Goal: Task Accomplishment & Management: Use online tool/utility

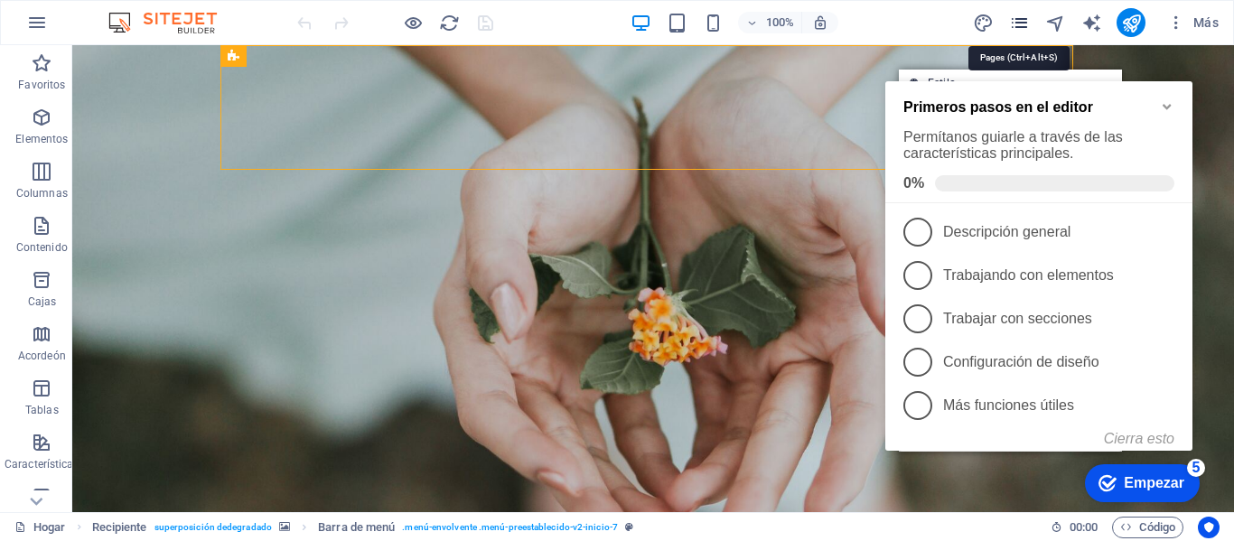
click at [1016, 22] on icon "páginas" at bounding box center [1019, 23] width 21 height 21
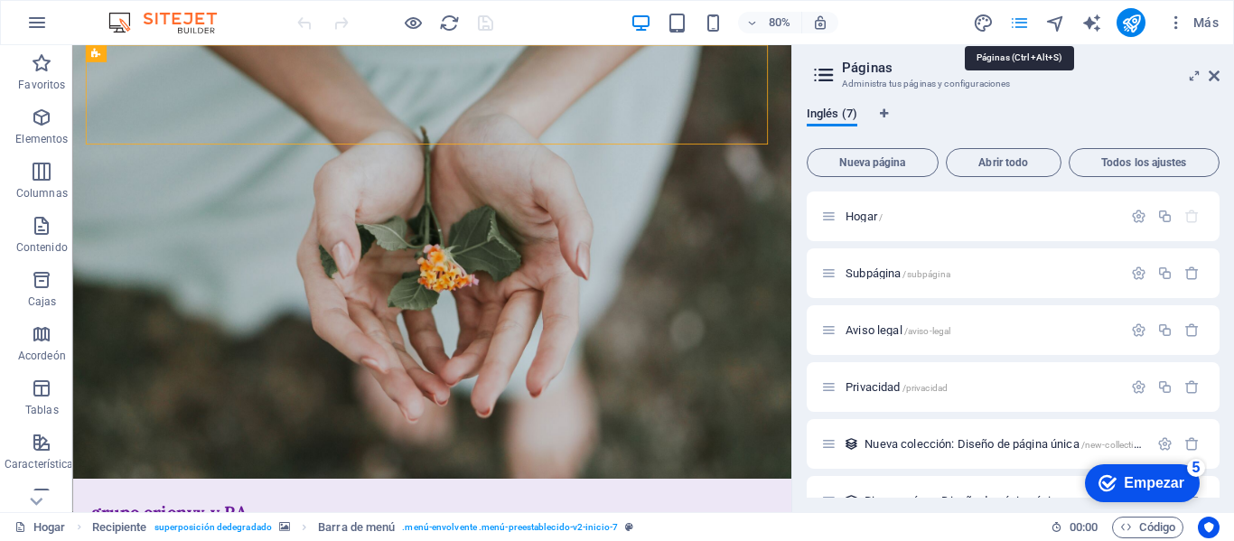
click at [1016, 22] on icon "páginas" at bounding box center [1019, 23] width 21 height 21
click at [889, 158] on font "Nueva página" at bounding box center [872, 162] width 66 height 13
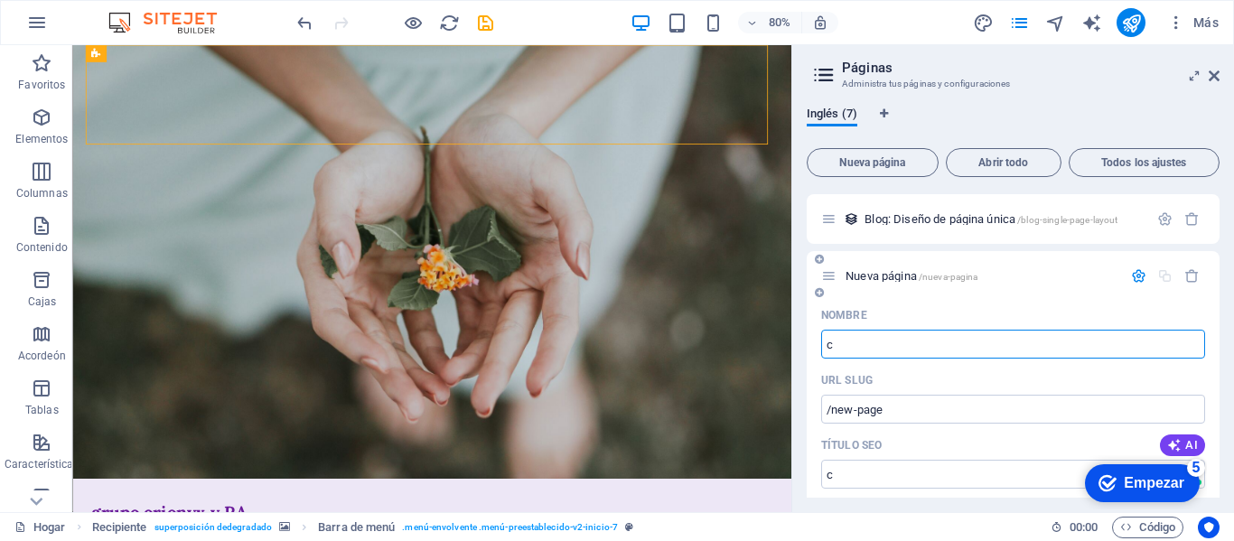
type input "c"
type input "/c"
type input "/"
type input "text"
type input "/tex"
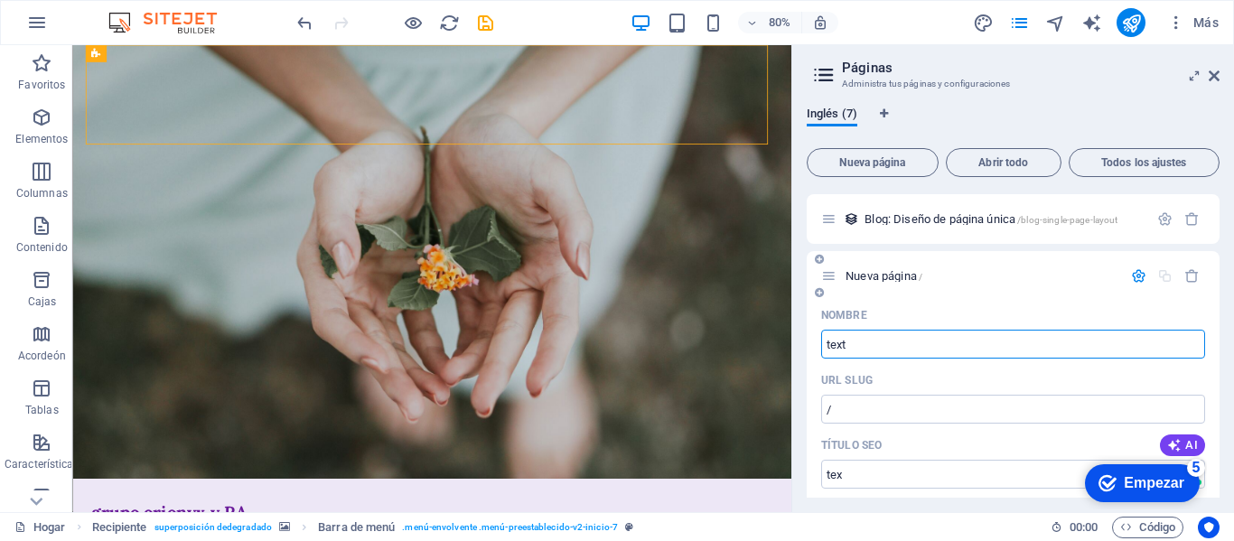
type input "tex"
type input "texto"
type input "/texto"
type input "texto"
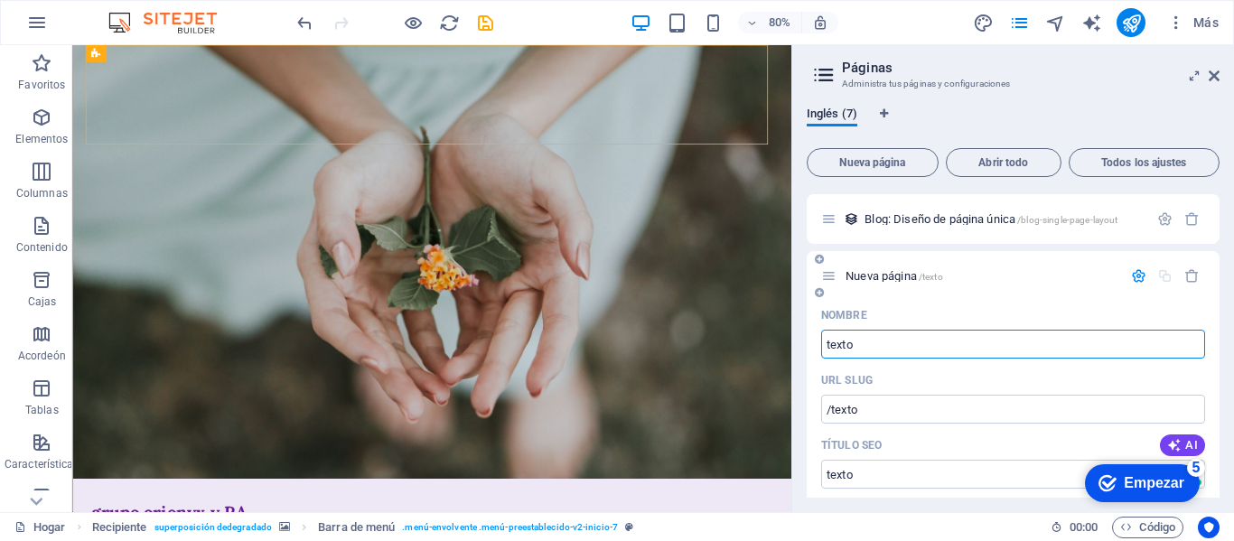
type input "texto"
type input "t"
type input "v"
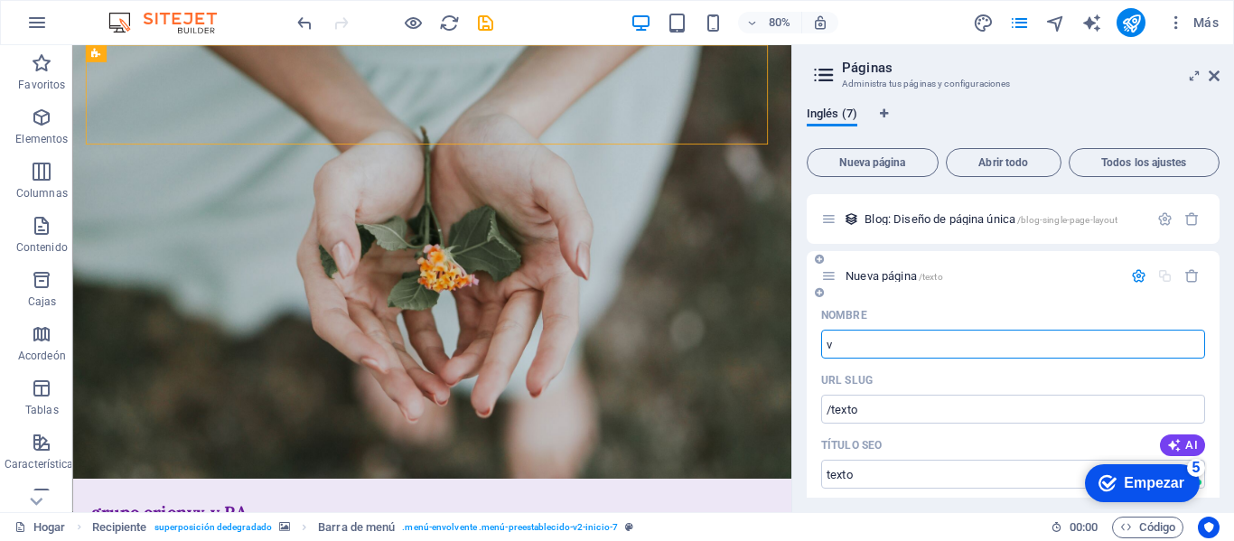
type input "/"
type input "v"
type input "/v"
type input "v"
type input "vos"
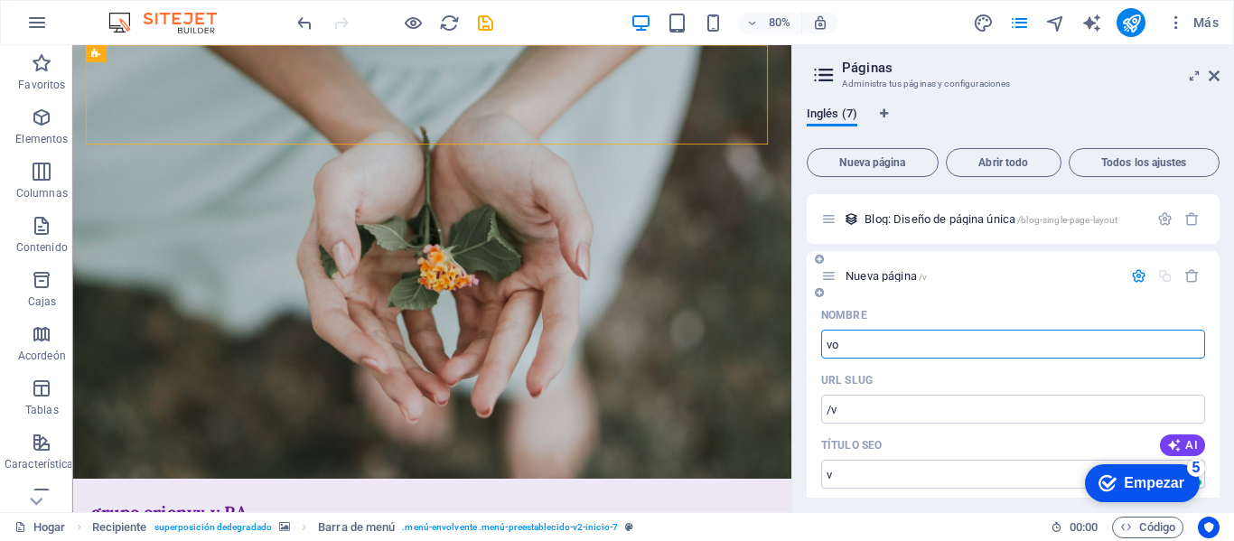
type input "/vo"
type input "vo"
type input "vos a text"
type input "/vos-a-text"
type input "vos a text"
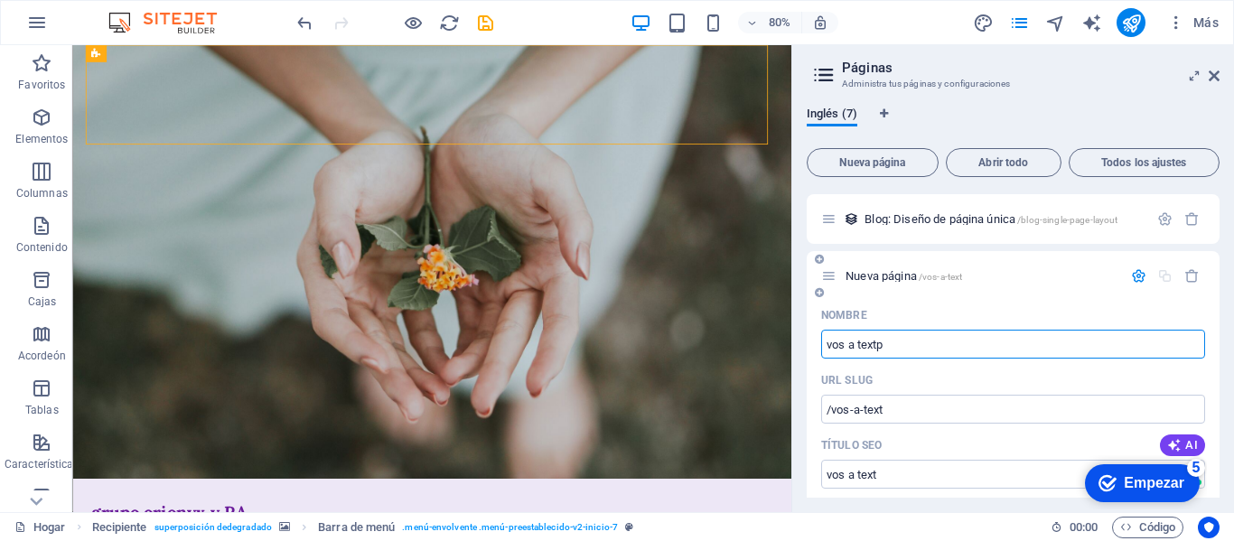
type input "vos a textp"
type input "/vos-a-textp"
type input "vos a textp"
type input "vos a textpo"
type input "/vos-a-textpo"
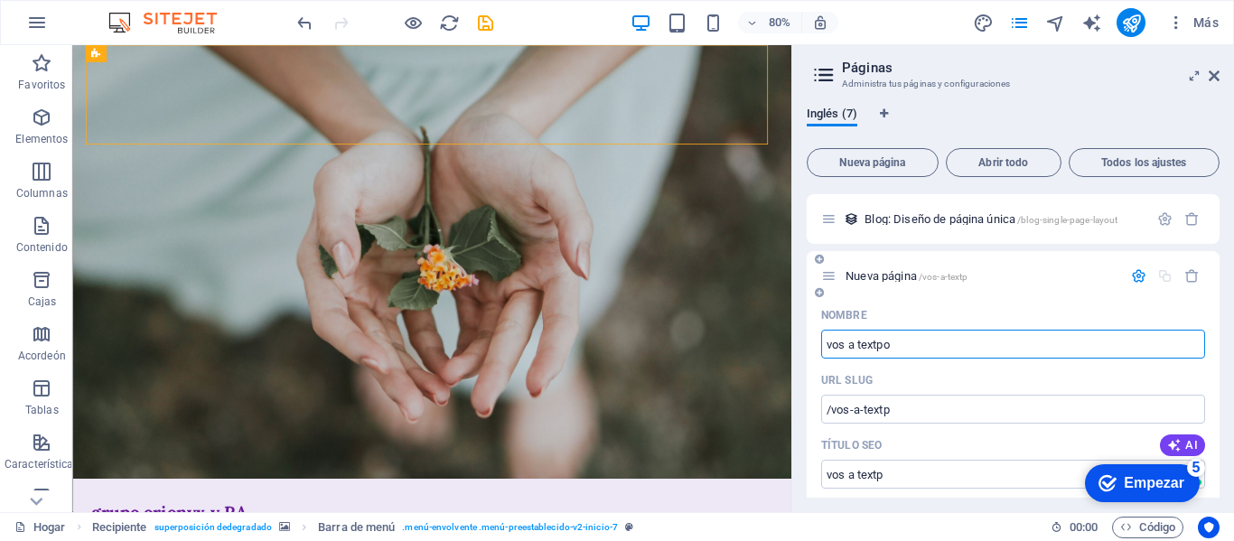
type input "vos a textpo"
type input "vos a texto"
type input "/vos-a-text"
type input "vos a text"
type input "vos a texto"
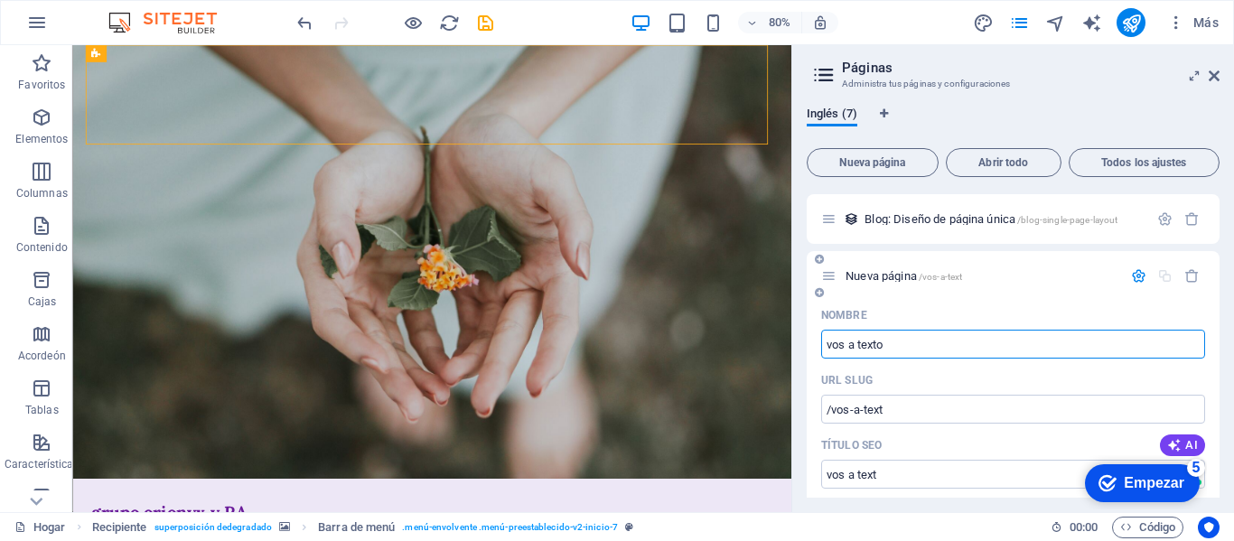
type input "/vos-a-texto"
type input "vos a texto"
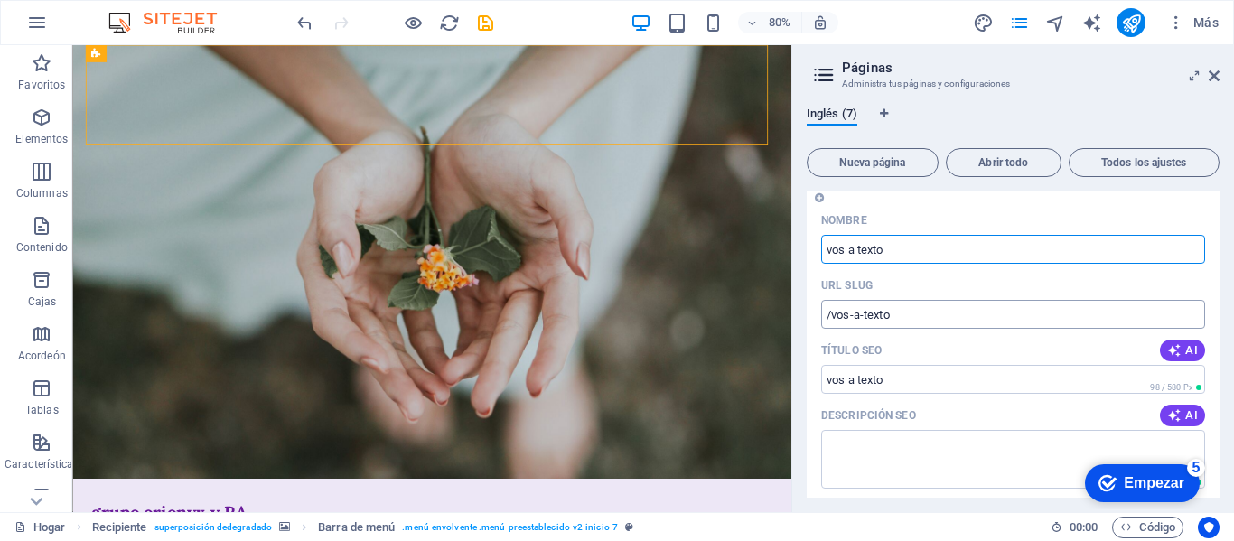
scroll to position [520, 0]
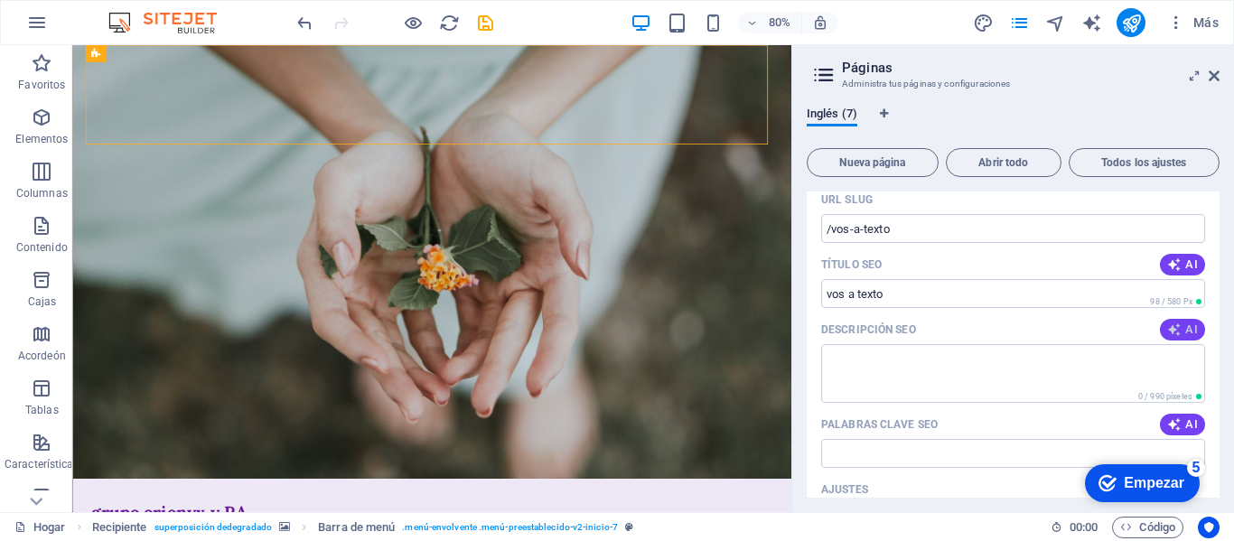
type input "vos a texto"
click at [1176, 324] on icon "button" at bounding box center [1174, 330] width 14 height 14
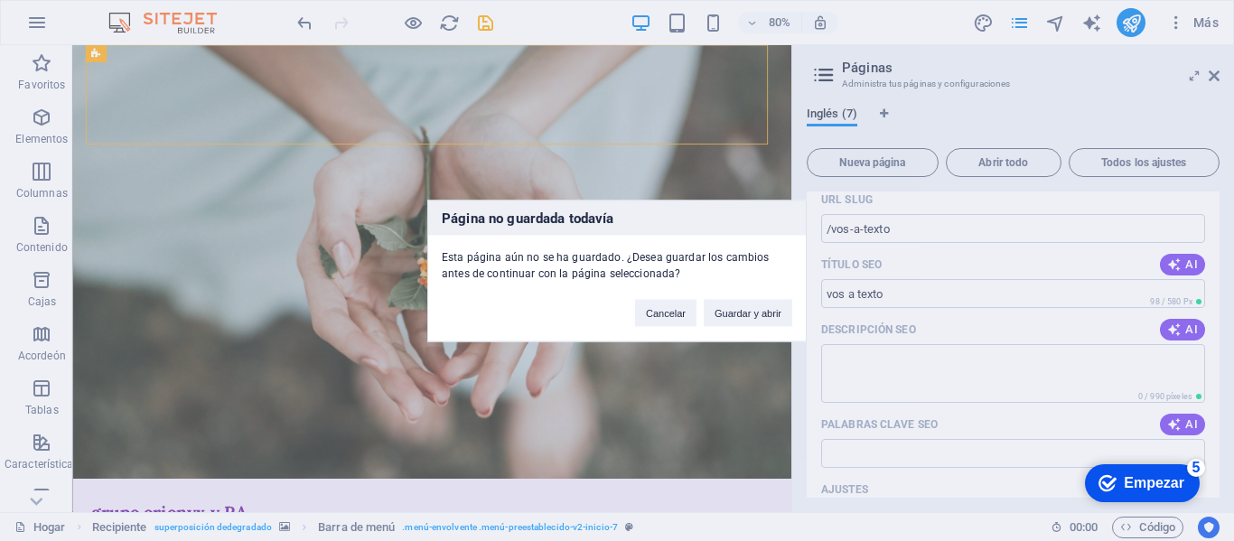
click at [810, 239] on div "Página no guardada todavía Esta página aún no se ha guardado. ¿Desea guardar lo…" at bounding box center [617, 270] width 1234 height 541
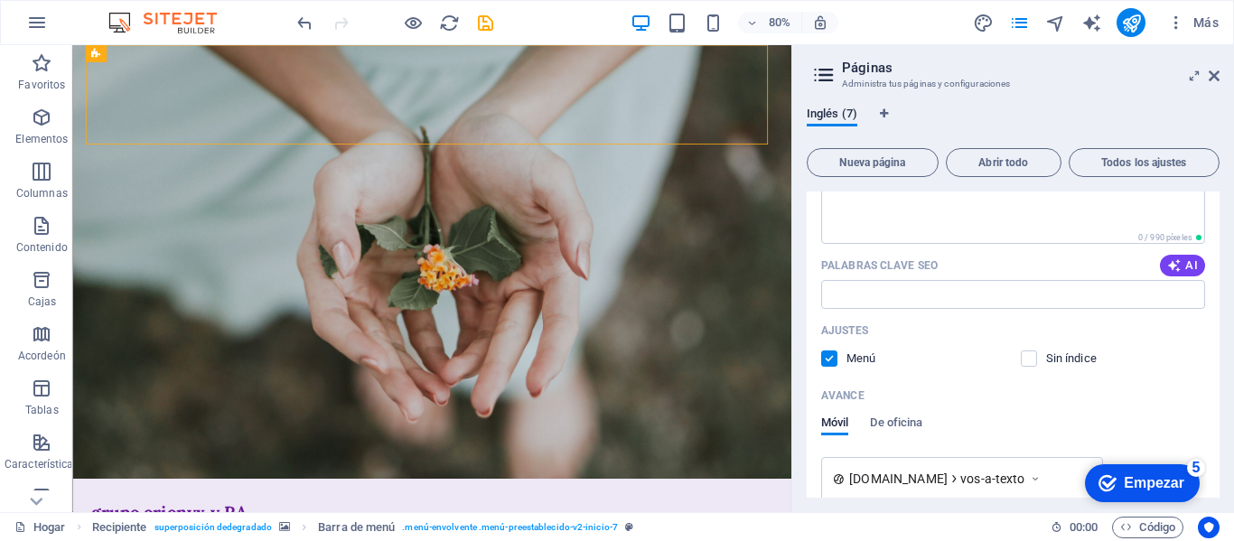
scroll to position [700, 0]
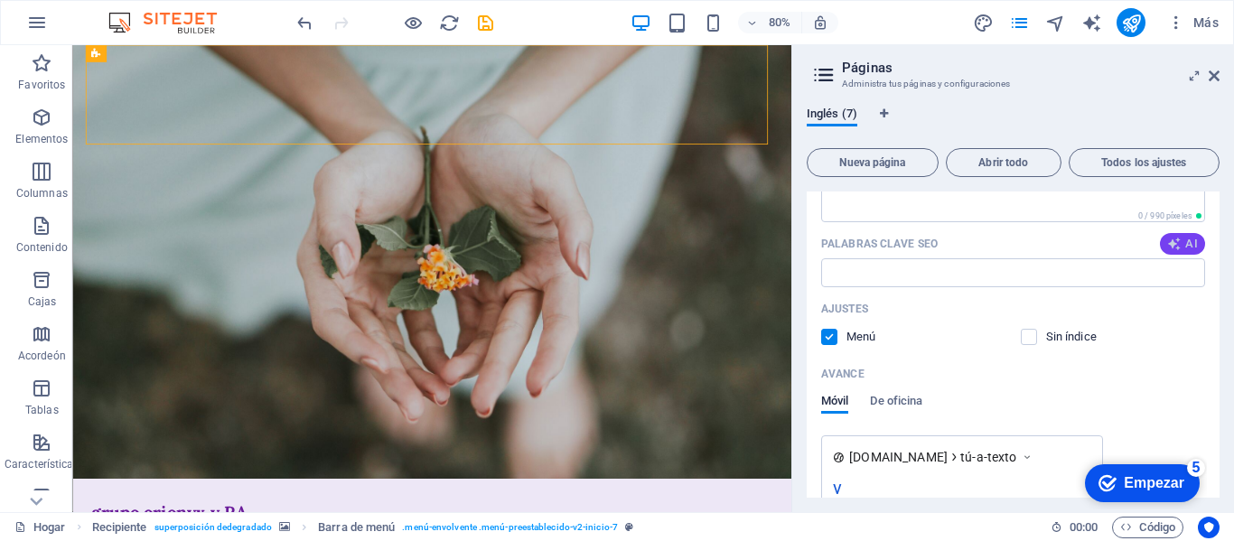
click at [1174, 241] on icon "button" at bounding box center [1174, 244] width 14 height 14
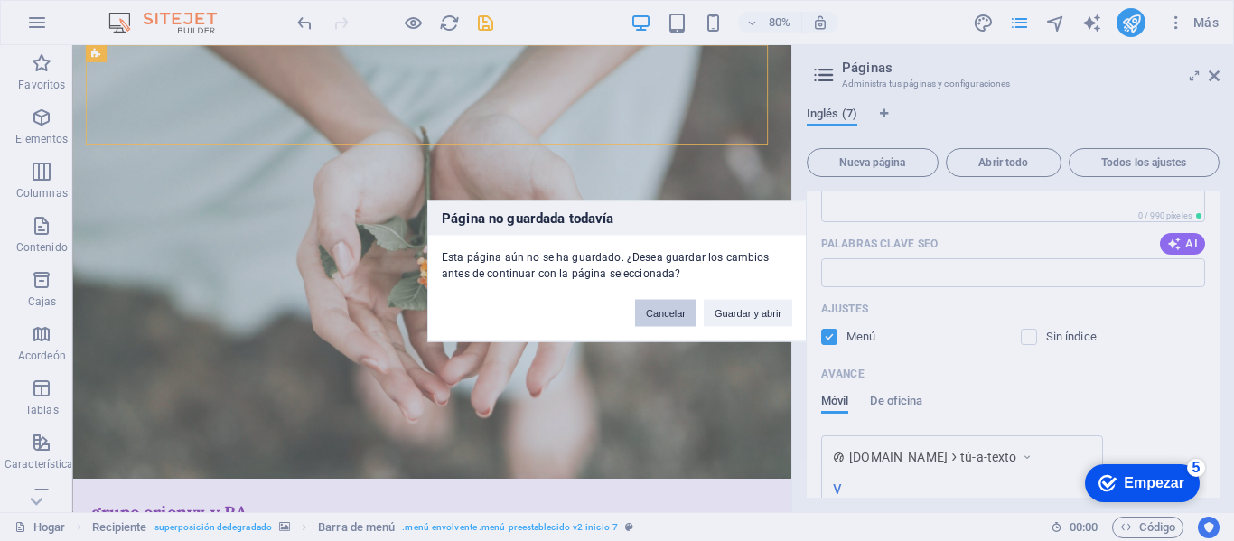
click at [678, 313] on font "Cancelar" at bounding box center [666, 312] width 40 height 11
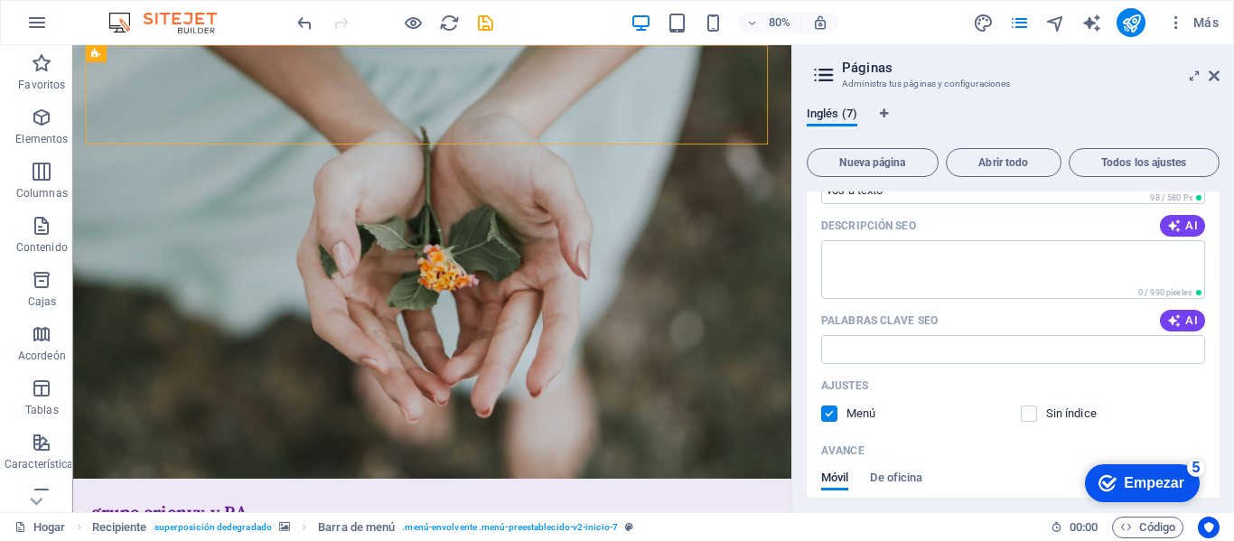
scroll to position [714, 0]
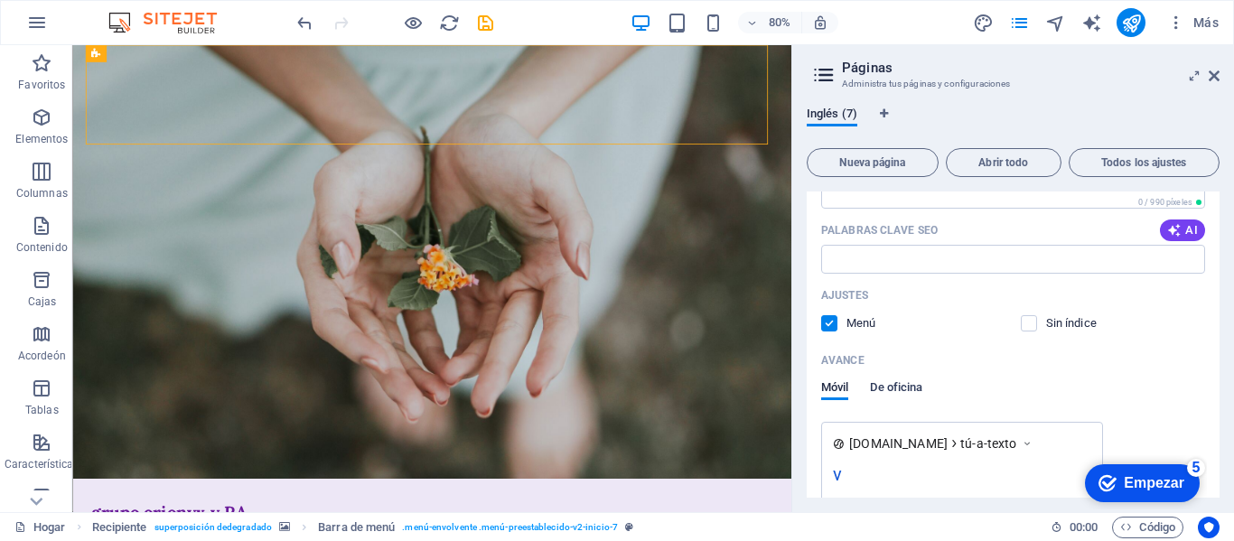
click at [909, 394] on font "De oficina" at bounding box center [896, 388] width 52 height 22
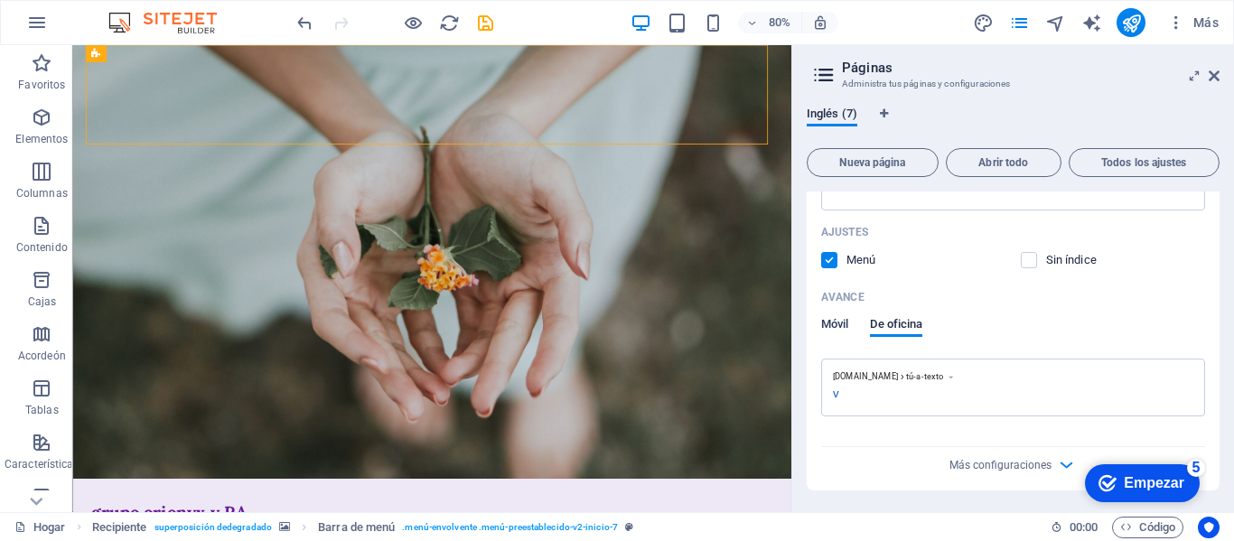
click at [834, 329] on font "Móvil" at bounding box center [834, 324] width 27 height 14
click at [1028, 258] on label at bounding box center [1029, 260] width 16 height 16
click at [0, 0] on input "checkbox" at bounding box center [0, 0] width 0 height 0
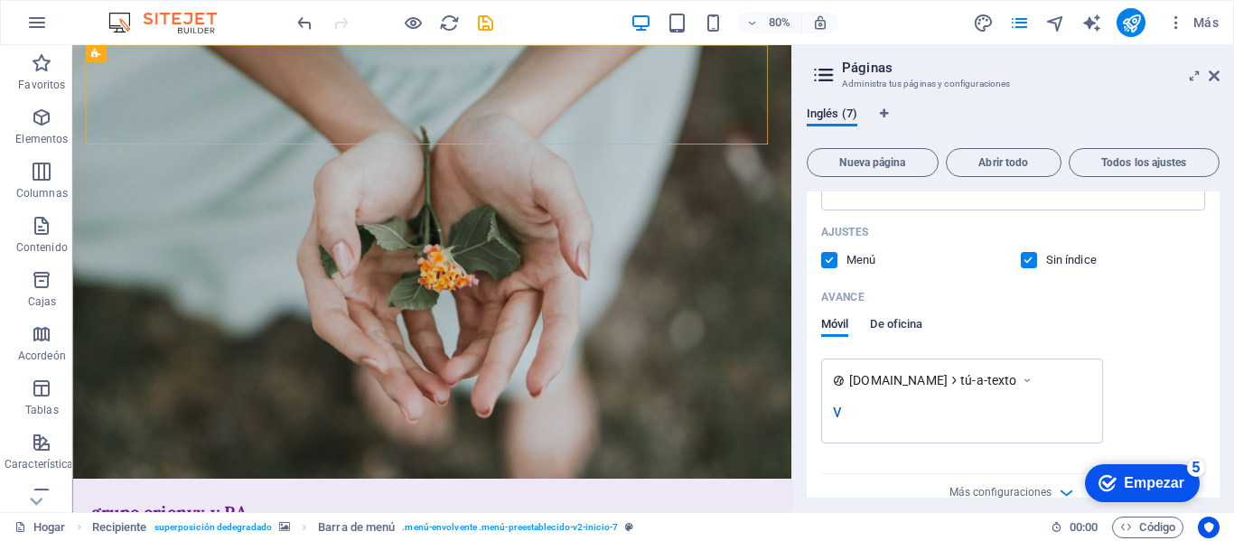
click at [912, 327] on font "De oficina" at bounding box center [896, 324] width 52 height 14
click at [840, 327] on font "Móvil" at bounding box center [834, 324] width 27 height 14
click at [1031, 258] on label at bounding box center [1029, 260] width 16 height 16
click at [0, 0] on input "checkbox" at bounding box center [0, 0] width 0 height 0
click at [892, 322] on font "De oficina" at bounding box center [896, 324] width 52 height 14
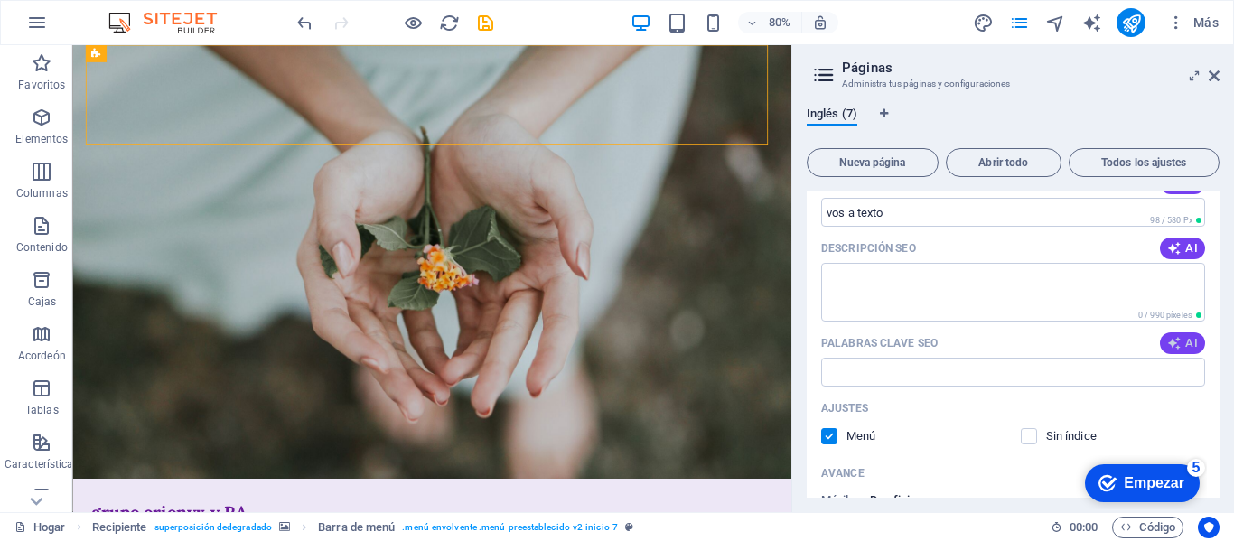
scroll to position [506, 0]
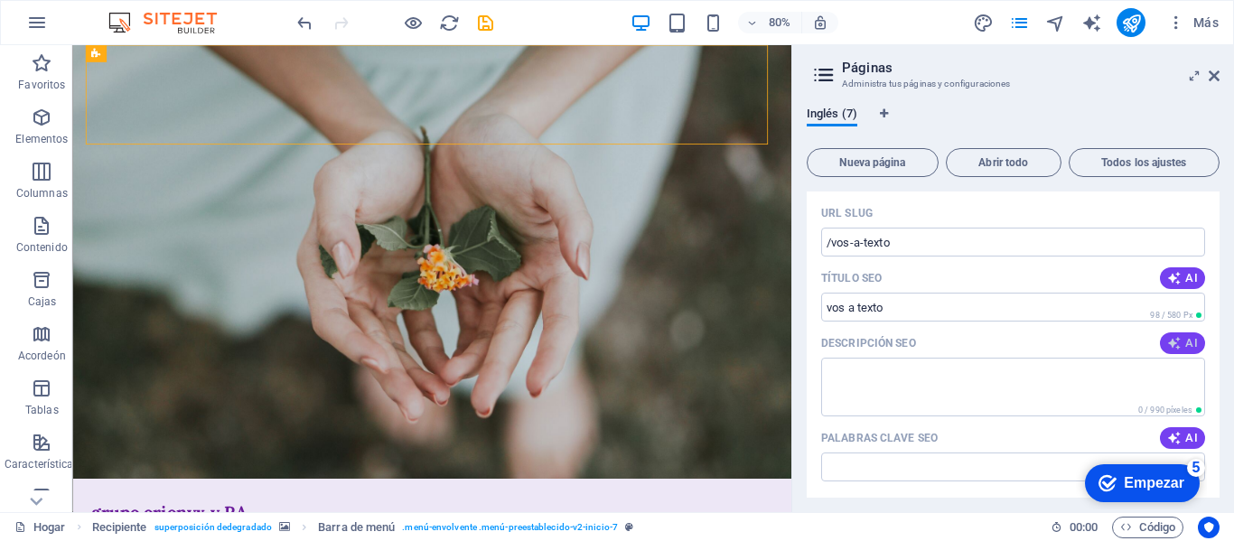
click at [1170, 342] on icon "button" at bounding box center [1174, 343] width 14 height 14
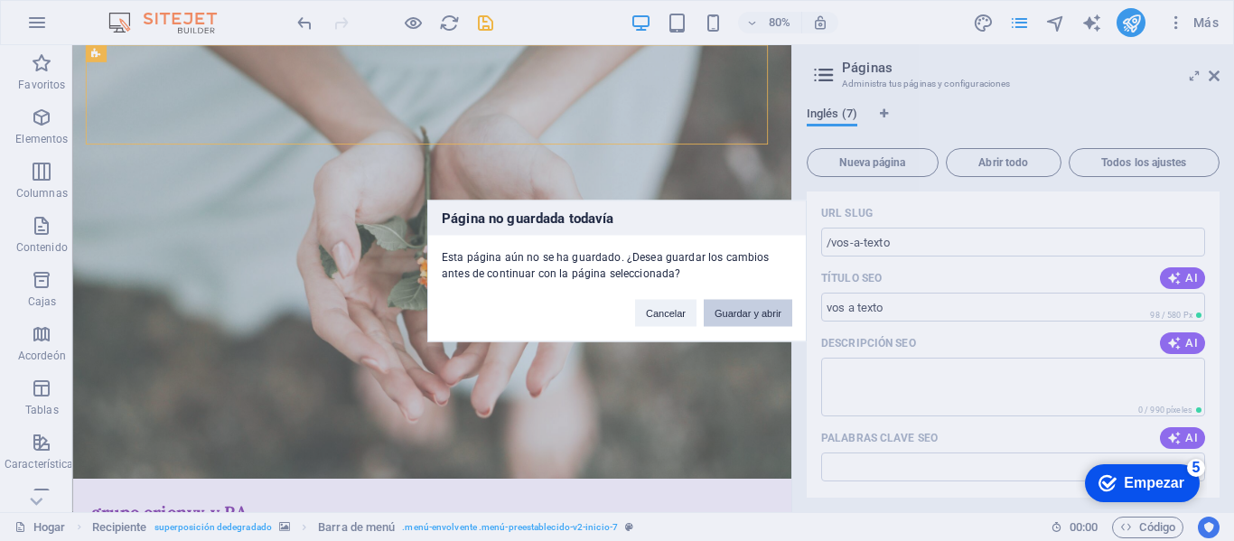
click at [726, 313] on font "Guardar y abrir" at bounding box center [748, 312] width 67 height 11
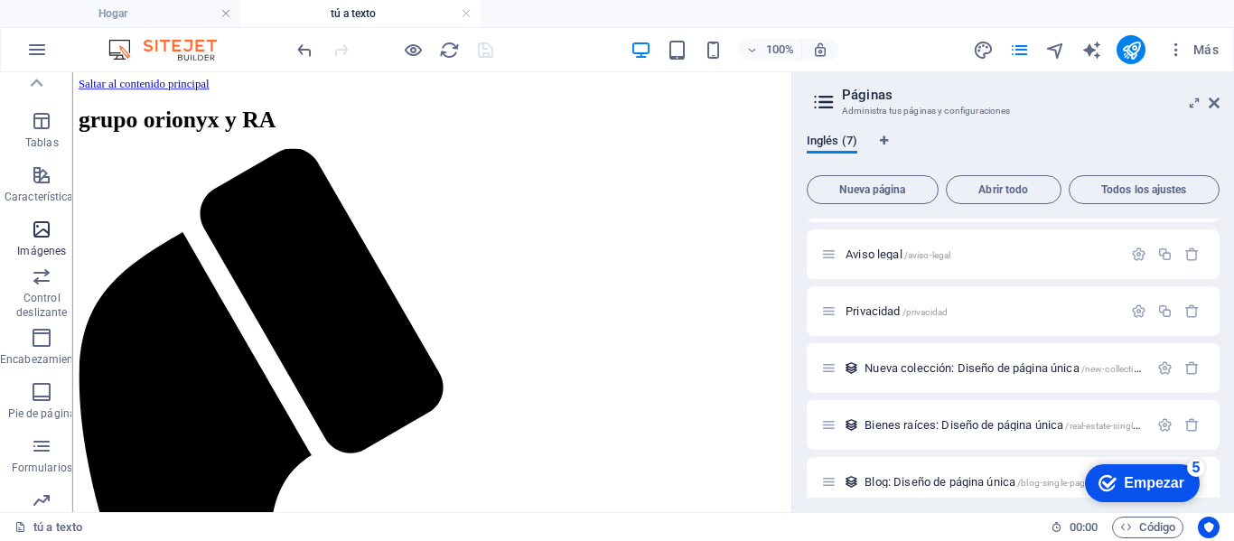
scroll to position [192, 0]
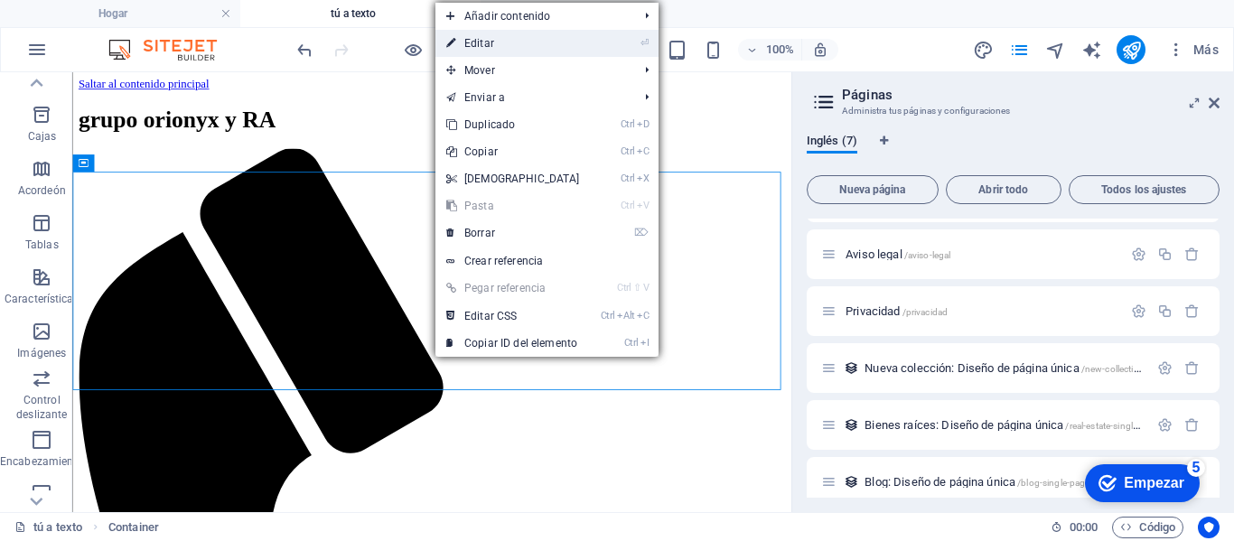
click at [501, 44] on link "⏎ Editar" at bounding box center [513, 43] width 155 height 27
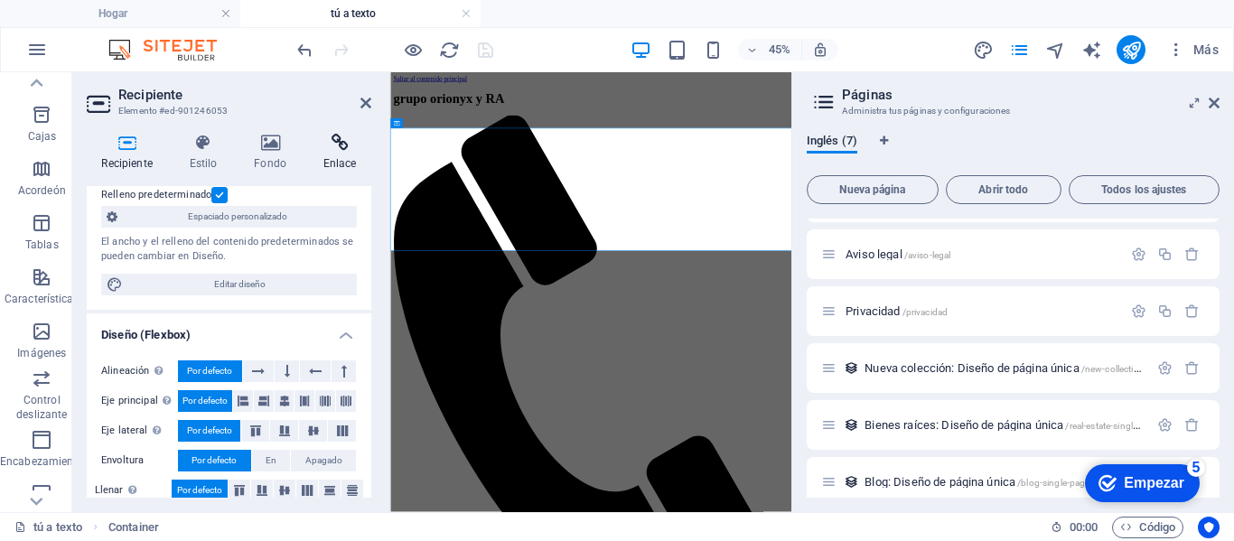
scroll to position [49, 0]
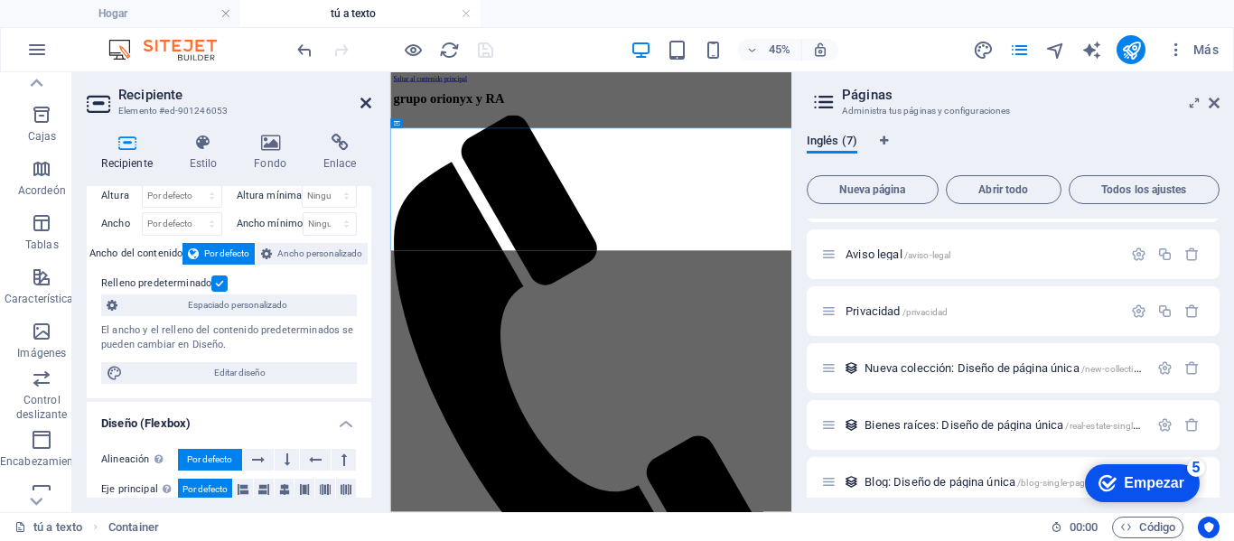
click at [361, 107] on icon at bounding box center [366, 103] width 11 height 14
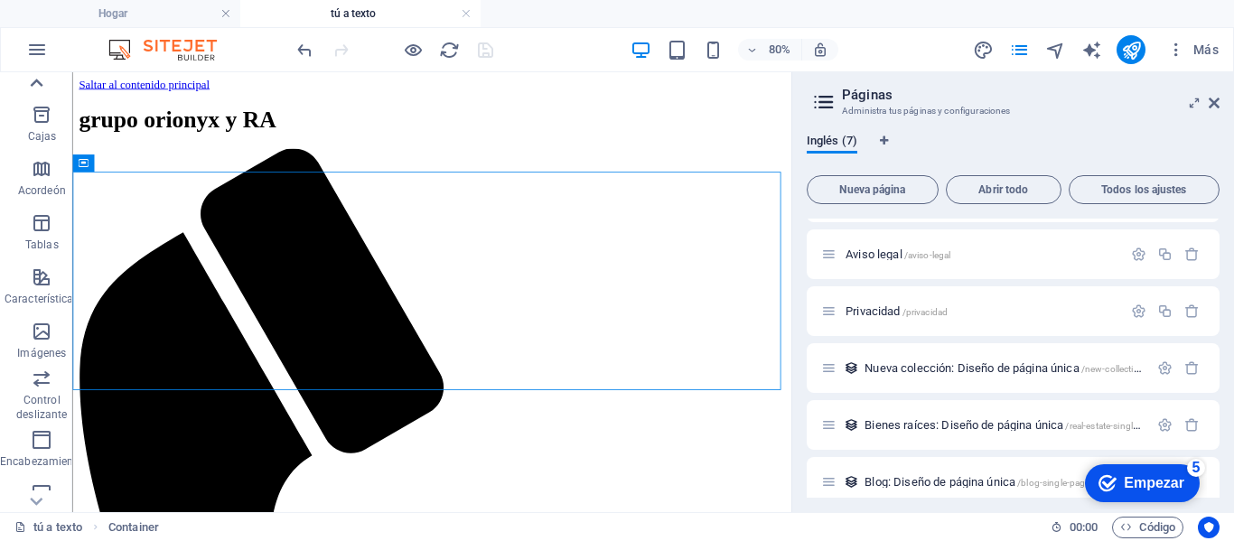
click at [33, 84] on icon at bounding box center [37, 83] width 13 height 8
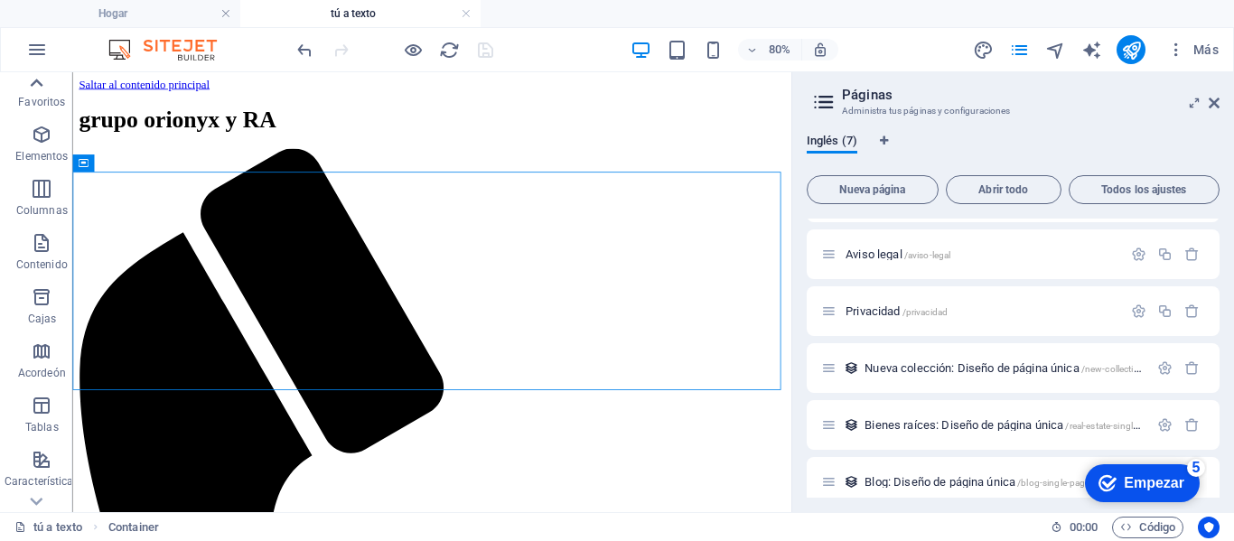
scroll to position [0, 0]
click at [41, 52] on icon "button" at bounding box center [37, 50] width 22 height 22
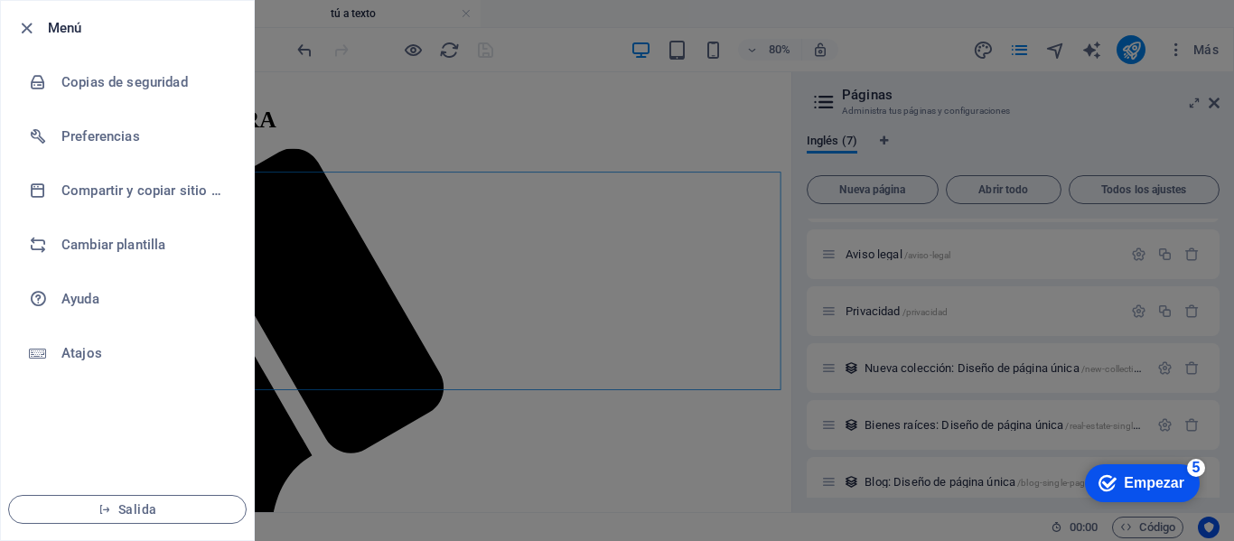
click at [305, 225] on div at bounding box center [617, 270] width 1234 height 541
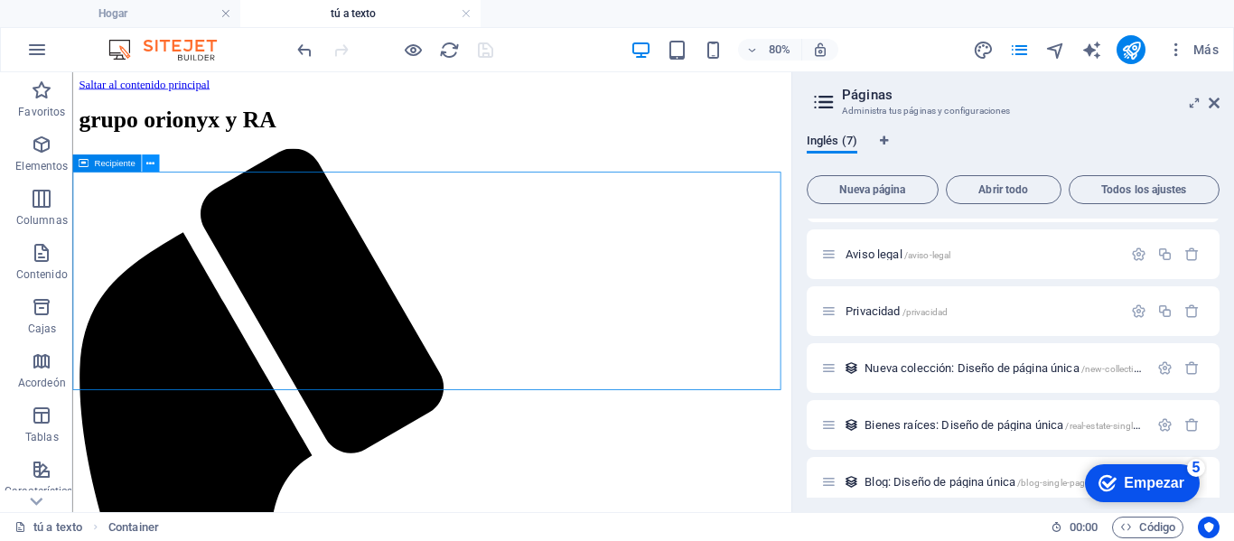
click at [150, 167] on icon at bounding box center [150, 162] width 8 height 15
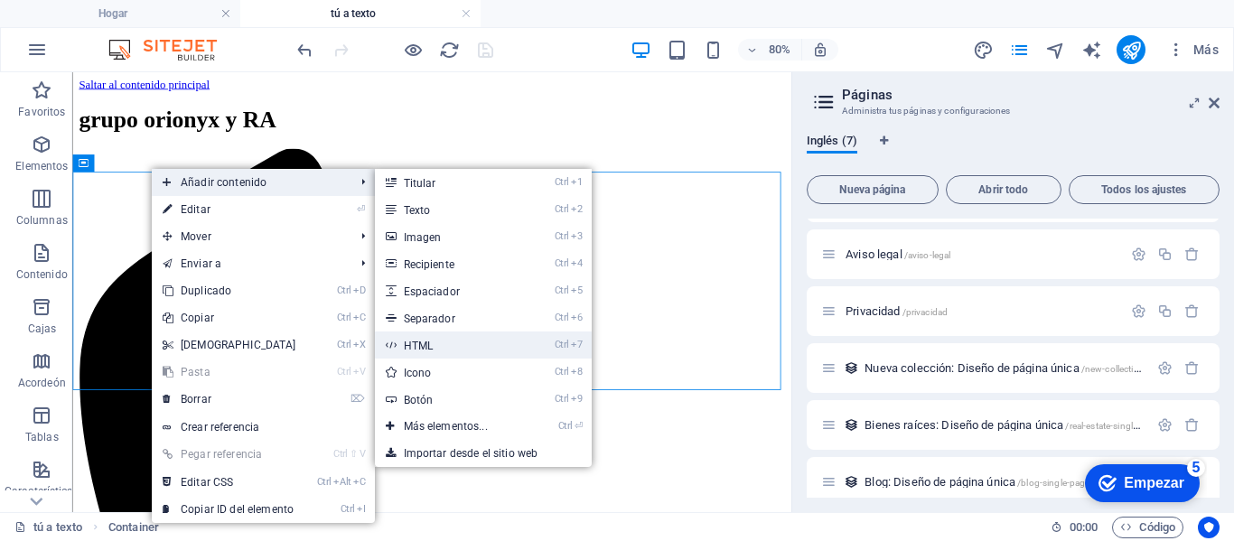
click at [436, 342] on link "Ctrl 7 HTML" at bounding box center [449, 345] width 149 height 27
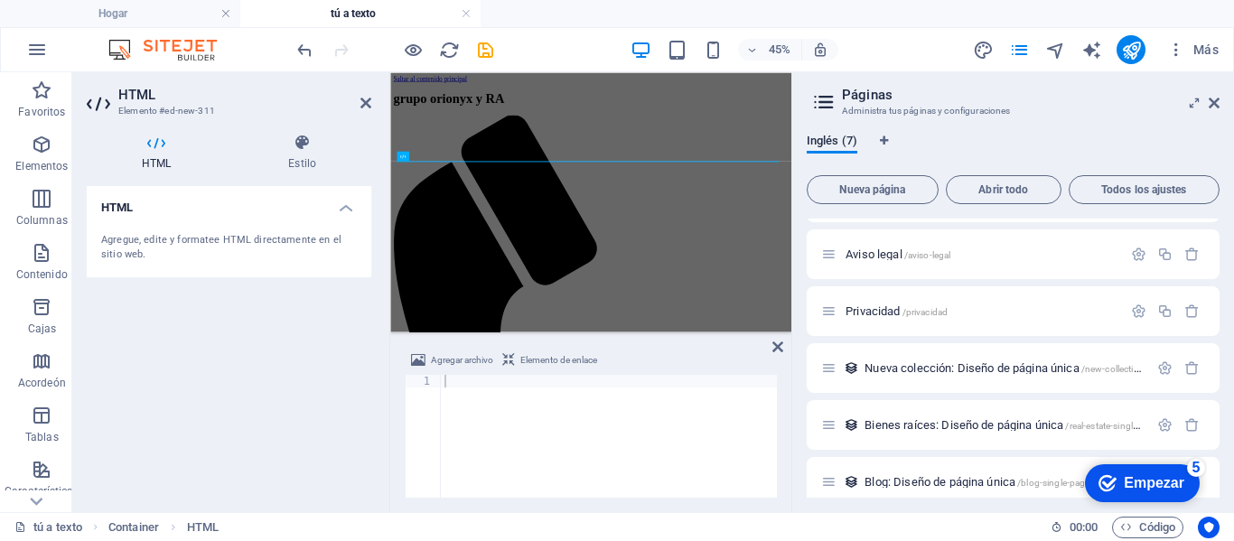
click at [243, 239] on font "Agregue, edite y formatee HTML directamente en el sitio web." at bounding box center [221, 247] width 240 height 27
click at [227, 241] on font "Agregue, edite y formatee HTML directamente en el sitio web." at bounding box center [221, 247] width 240 height 27
click at [173, 241] on font "Agregue, edite y formatee HTML directamente en el sitio web." at bounding box center [221, 247] width 240 height 27
click at [118, 216] on h4 "HTML" at bounding box center [229, 202] width 285 height 33
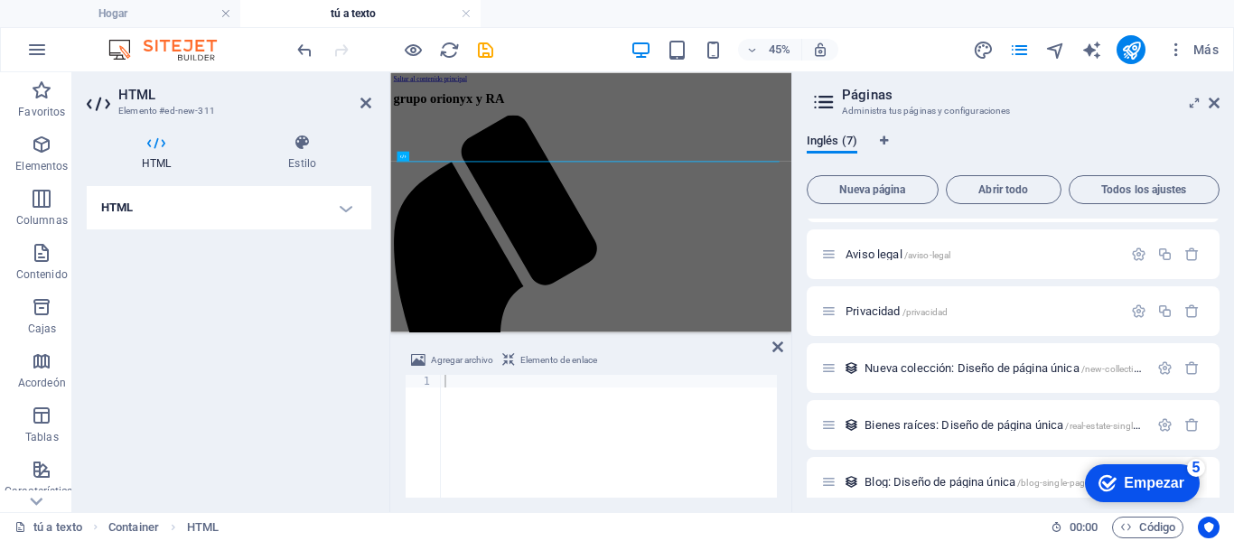
click at [118, 216] on h4 "HTML" at bounding box center [229, 207] width 285 height 43
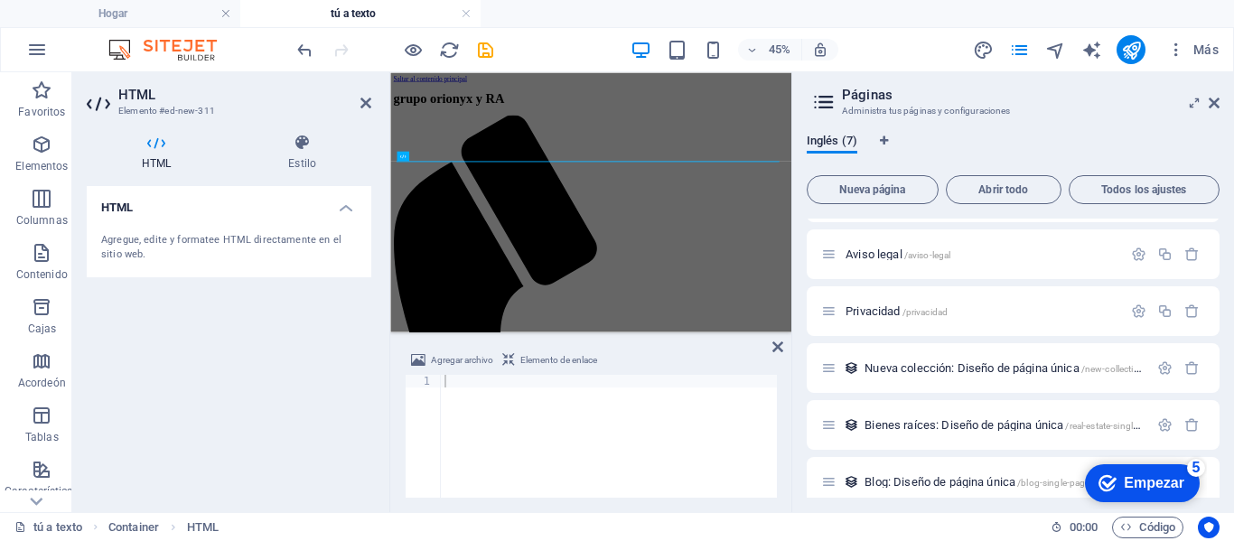
drag, startPoint x: 127, startPoint y: 251, endPoint x: 114, endPoint y: 244, distance: 15.4
click at [114, 244] on font "Agregue, edite y formatee HTML directamente en el sitio web." at bounding box center [221, 247] width 240 height 27
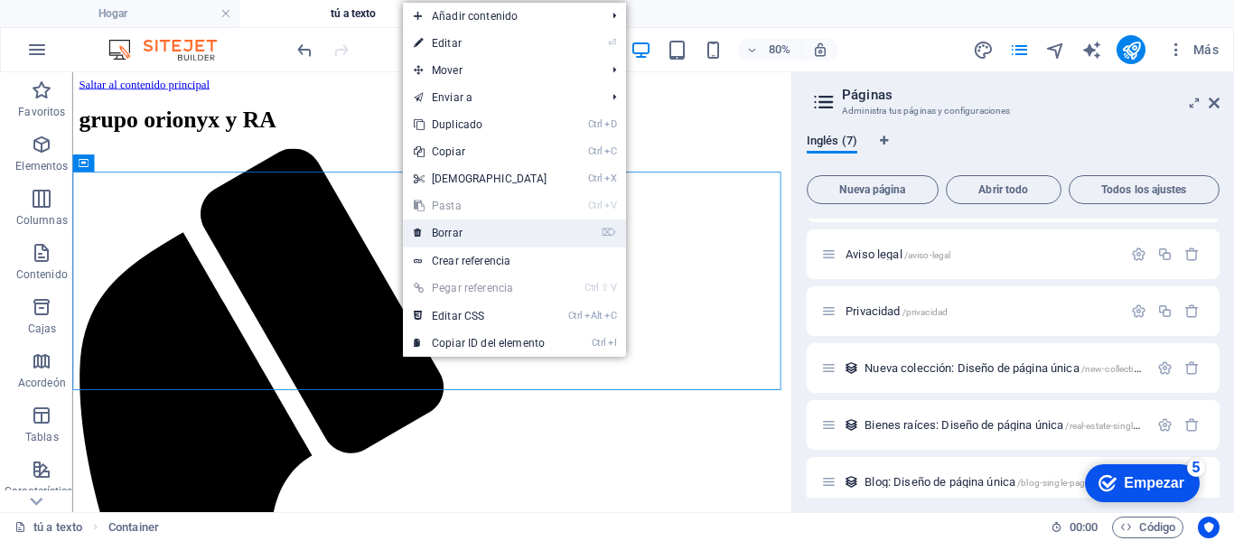
click at [431, 234] on link "⌦ Borrar" at bounding box center [480, 233] width 155 height 27
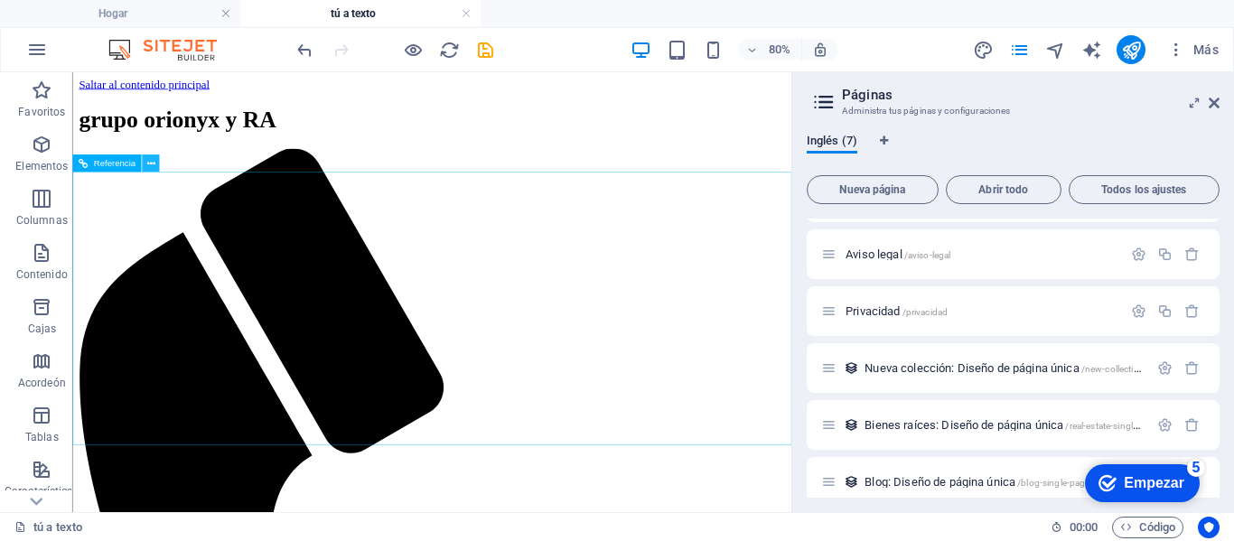
click at [145, 169] on button at bounding box center [150, 163] width 17 height 17
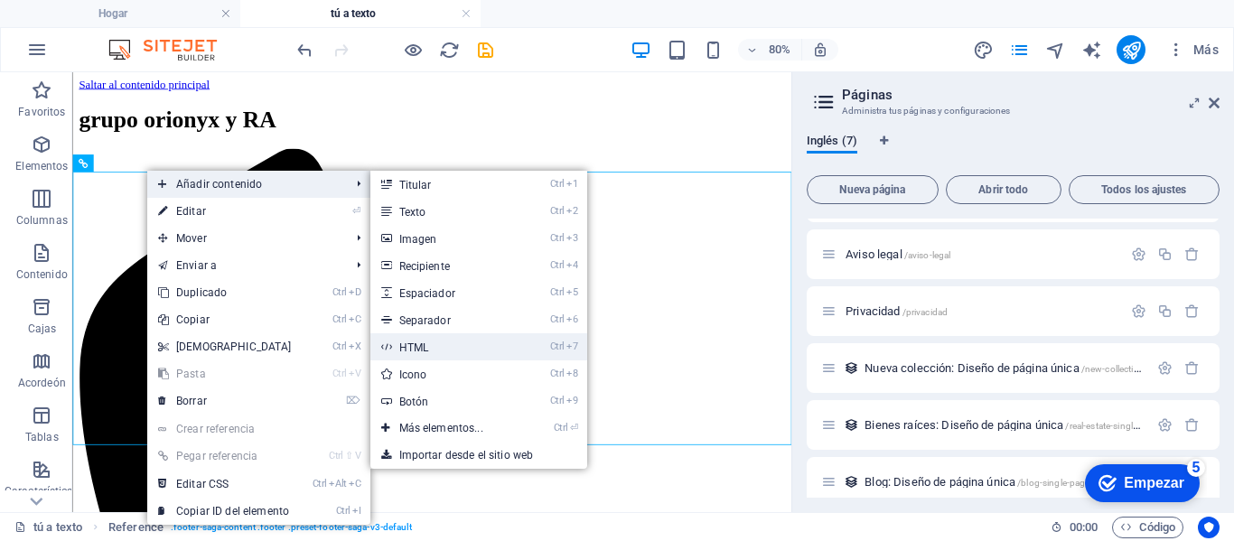
click at [417, 352] on font "HTML" at bounding box center [414, 348] width 30 height 13
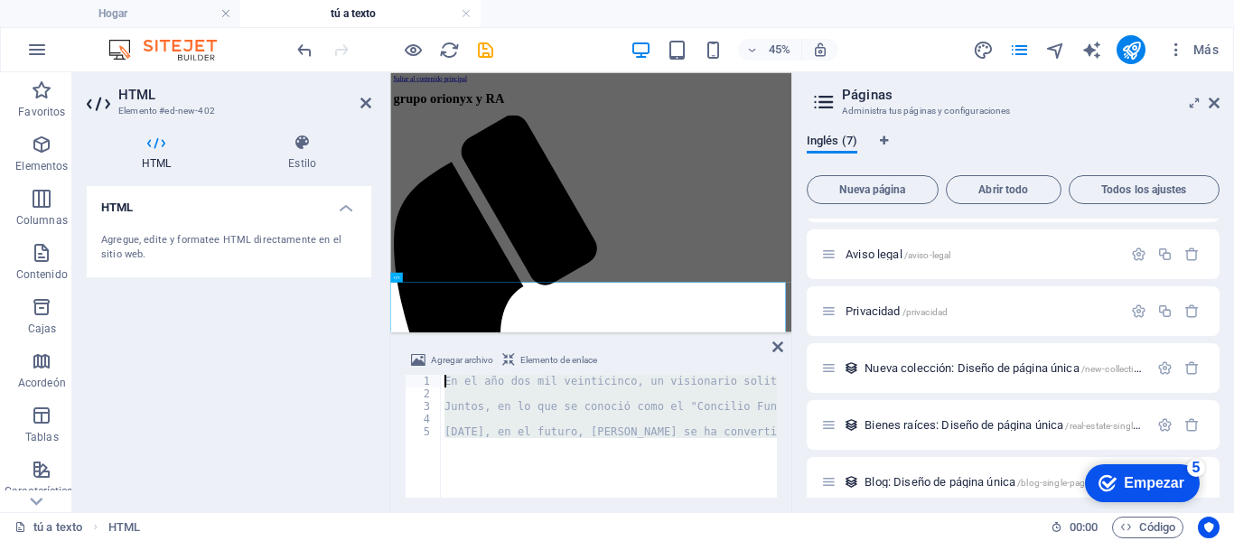
drag, startPoint x: 774, startPoint y: 432, endPoint x: 417, endPoint y: 370, distance: 362.2
click at [417, 370] on div "Agregar archivo Elemento de enlace 1 2 3 4 5 En el año dos mil veinticinco, un …" at bounding box center [591, 424] width 372 height 148
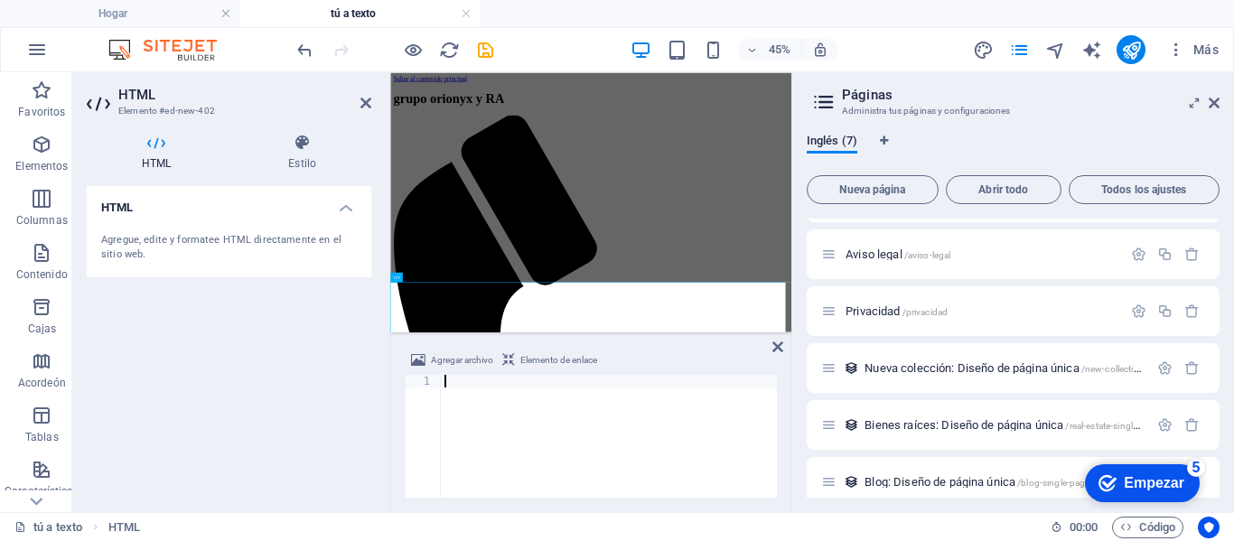
paste textarea "></iframe>"
type textarea "></iframe>"
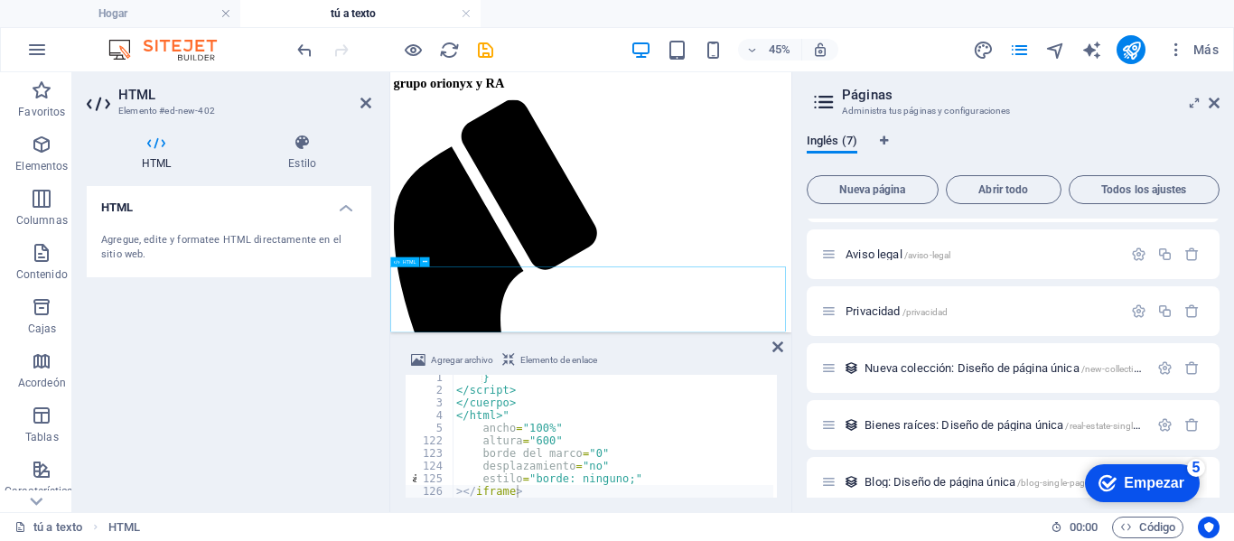
drag, startPoint x: 661, startPoint y: 538, endPoint x: 659, endPoint y: 556, distance: 18.2
drag, startPoint x: 659, startPoint y: 544, endPoint x: 655, endPoint y: 558, distance: 14.0
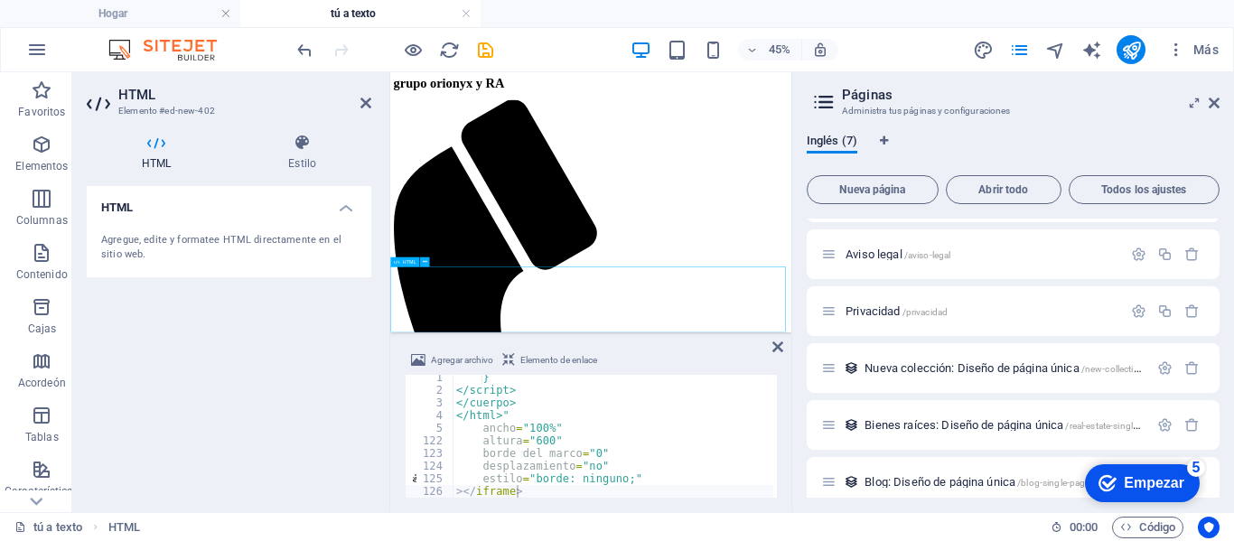
drag, startPoint x: 653, startPoint y: 541, endPoint x: 645, endPoint y: 564, distance: 24.0
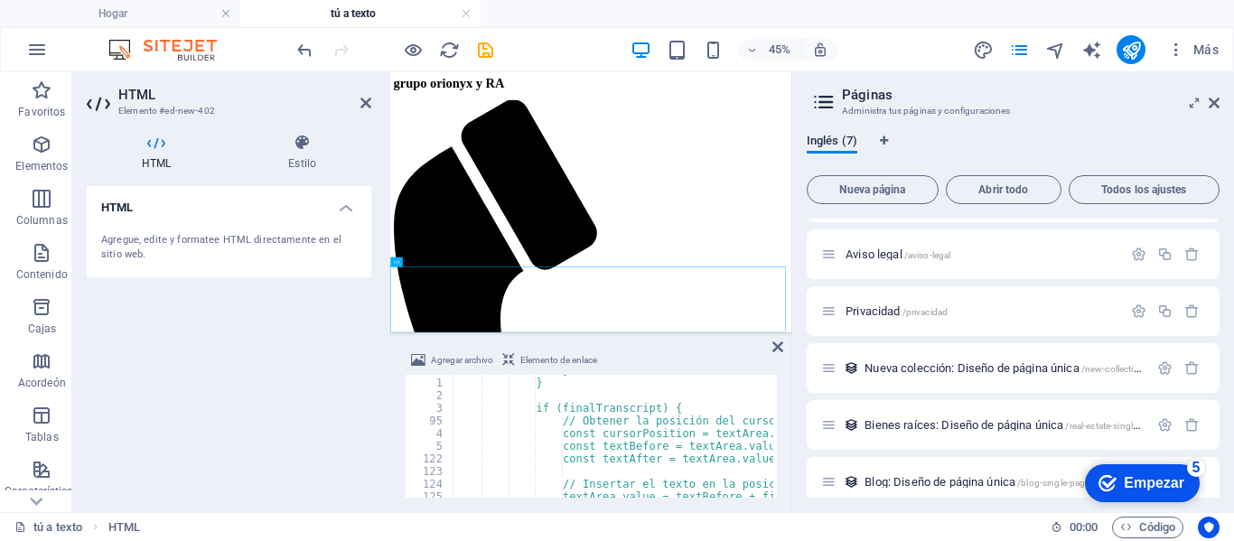
scroll to position [1095, 0]
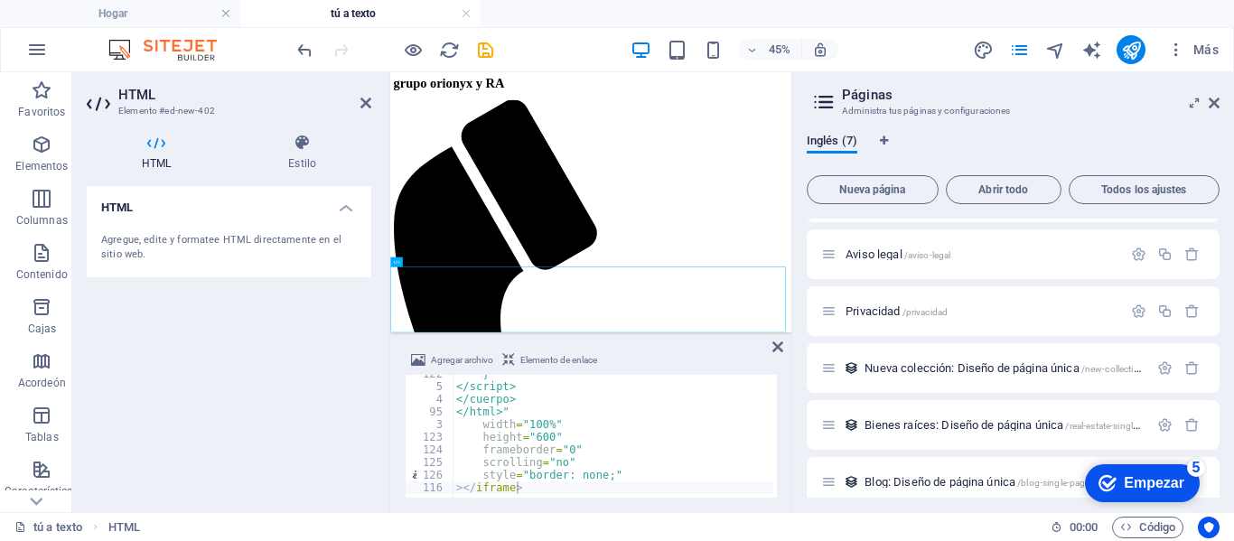
scroll to position [1475, 0]
click at [349, 197] on h4 "HTML" at bounding box center [229, 202] width 285 height 33
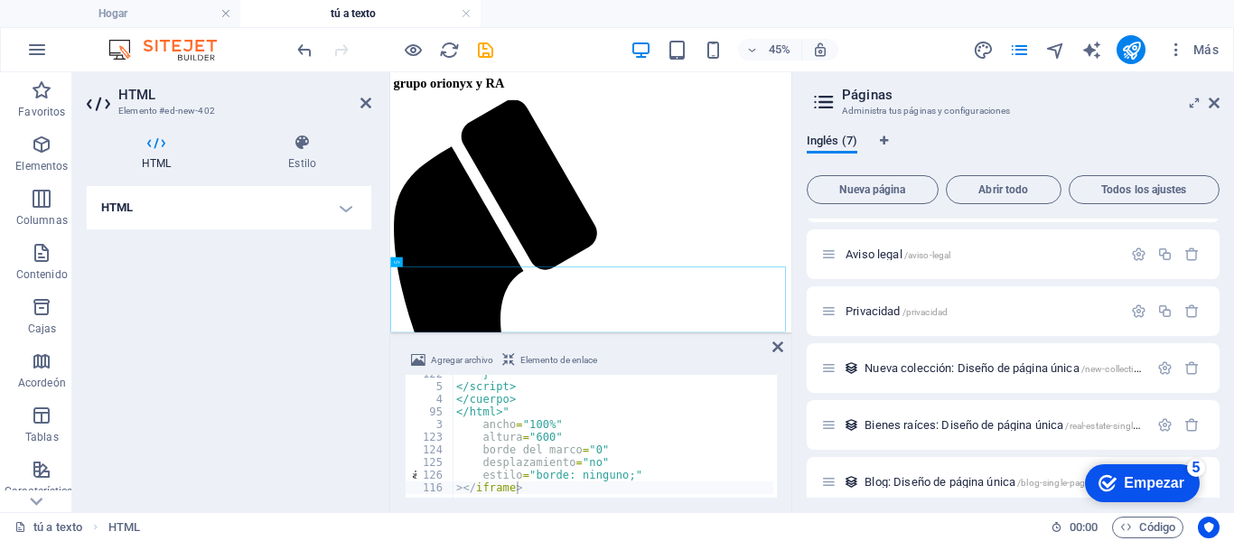
click at [315, 216] on h4 "HTML" at bounding box center [229, 207] width 285 height 43
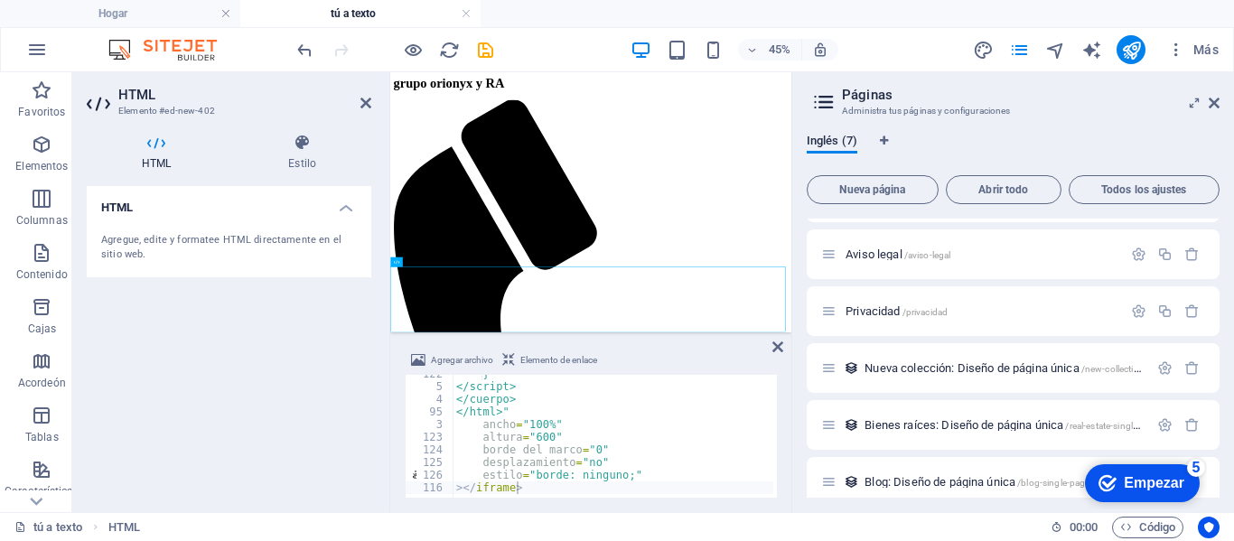
click at [280, 234] on font "Agregue, edite y formatee HTML directamente en el sitio web." at bounding box center [221, 247] width 240 height 27
click at [300, 159] on font "Estilo" at bounding box center [302, 163] width 28 height 13
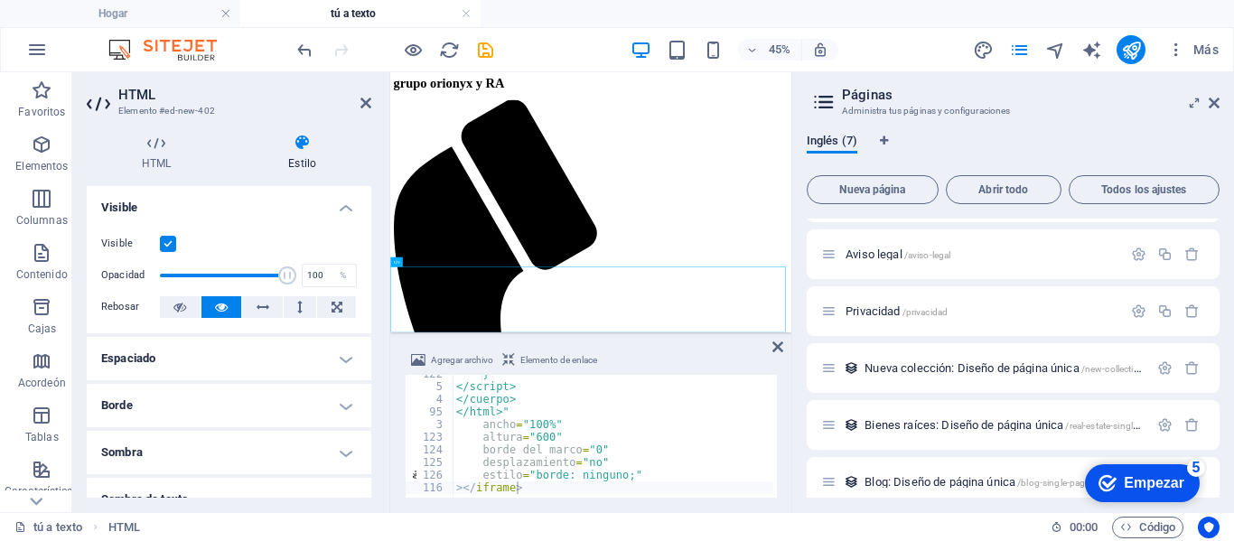
click at [300, 159] on font "Estilo" at bounding box center [302, 163] width 28 height 13
click at [362, 107] on icon at bounding box center [366, 103] width 11 height 14
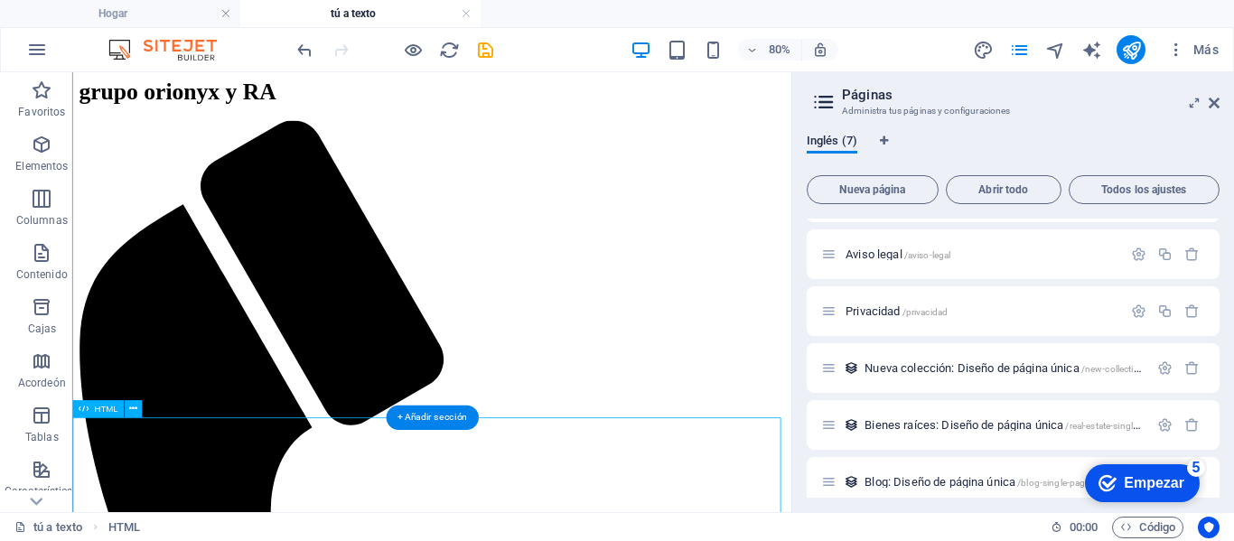
scroll to position [61, 0]
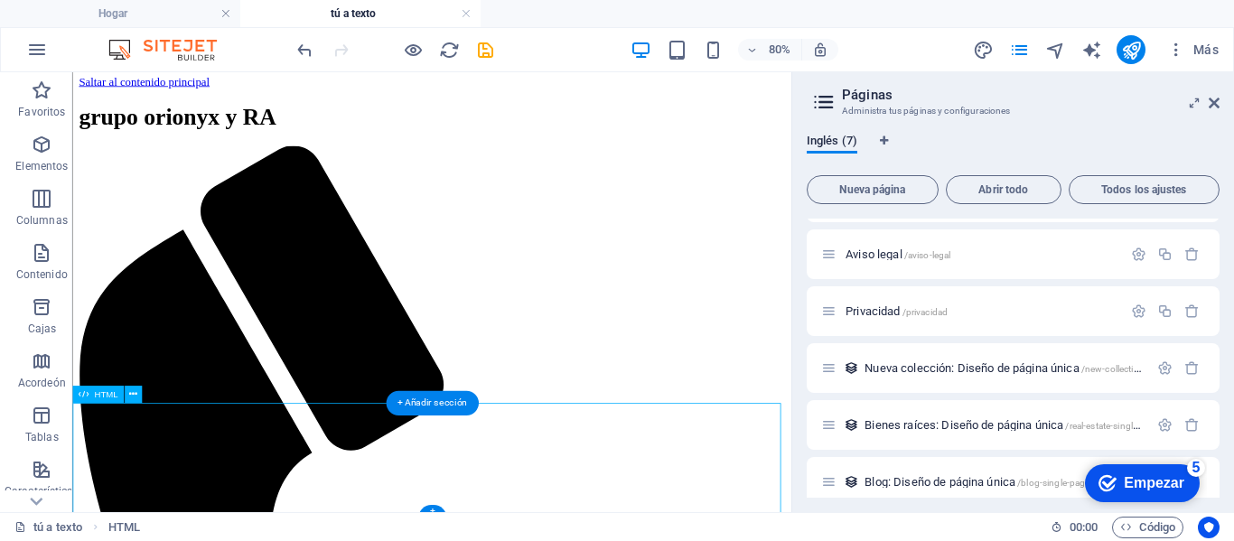
scroll to position [0, 0]
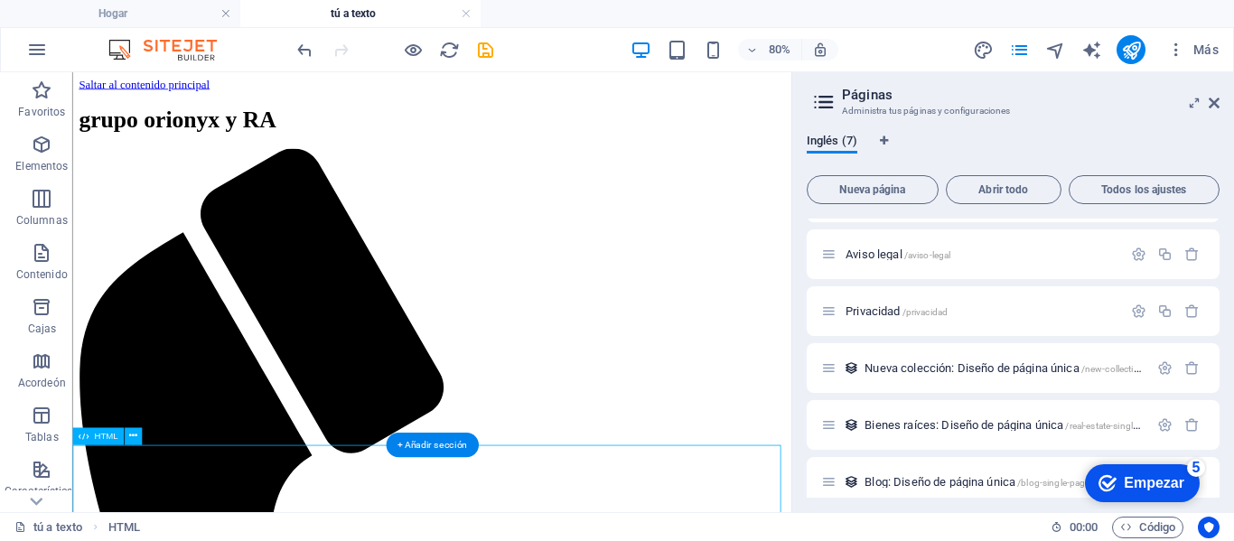
drag, startPoint x: 502, startPoint y: 574, endPoint x: 478, endPoint y: 528, distance: 52.1
drag, startPoint x: 452, startPoint y: 577, endPoint x: 449, endPoint y: 326, distance: 250.3
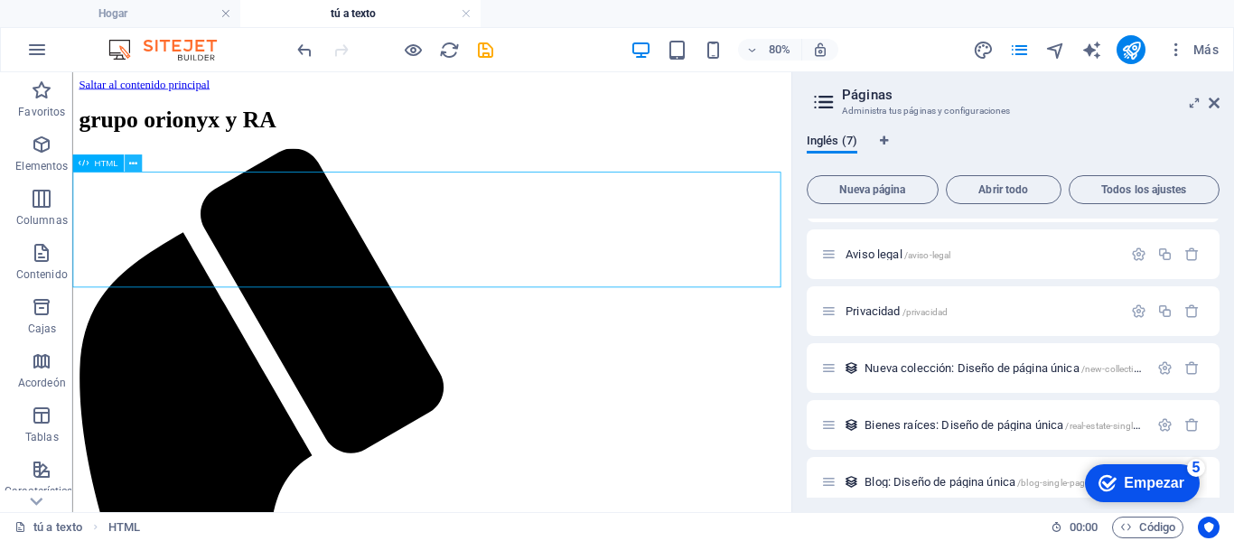
click at [134, 167] on icon at bounding box center [133, 162] width 8 height 15
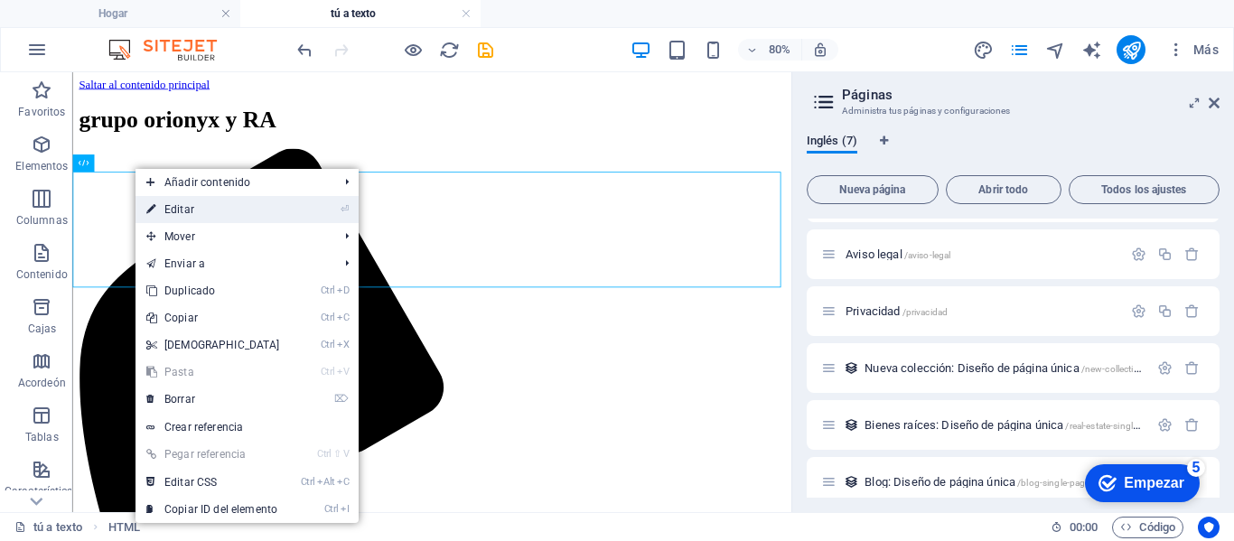
click at [291, 215] on li "⏎ Editar" at bounding box center [247, 209] width 223 height 27
click at [196, 214] on link "⏎ Editar" at bounding box center [213, 209] width 155 height 27
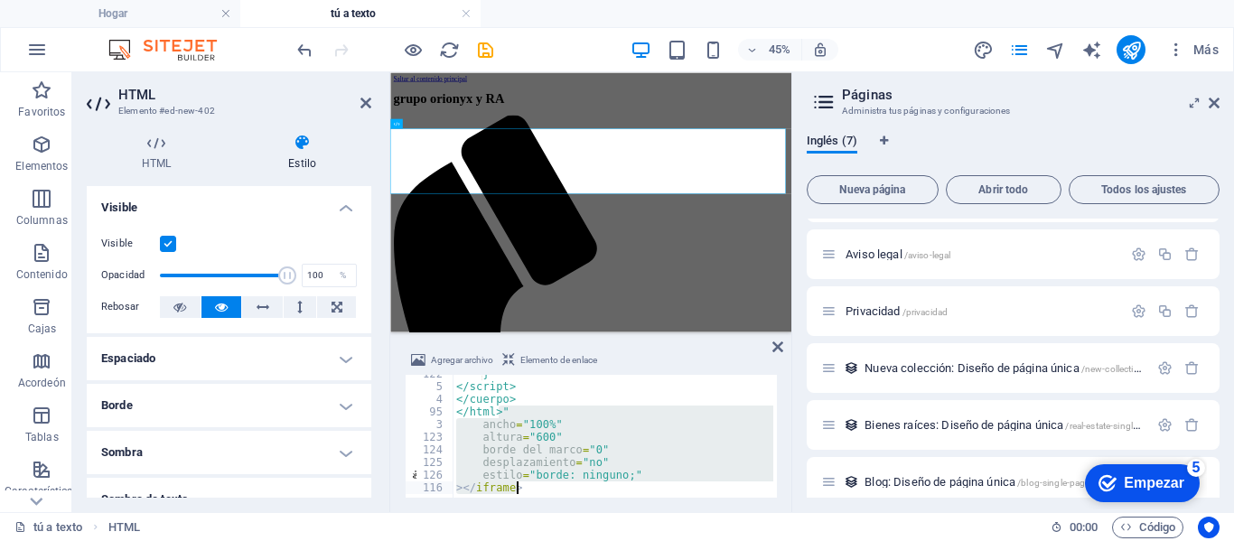
drag, startPoint x: 498, startPoint y: 409, endPoint x: 549, endPoint y: 476, distance: 84.4
drag, startPoint x: 468, startPoint y: 486, endPoint x: 463, endPoint y: 427, distance: 59.9
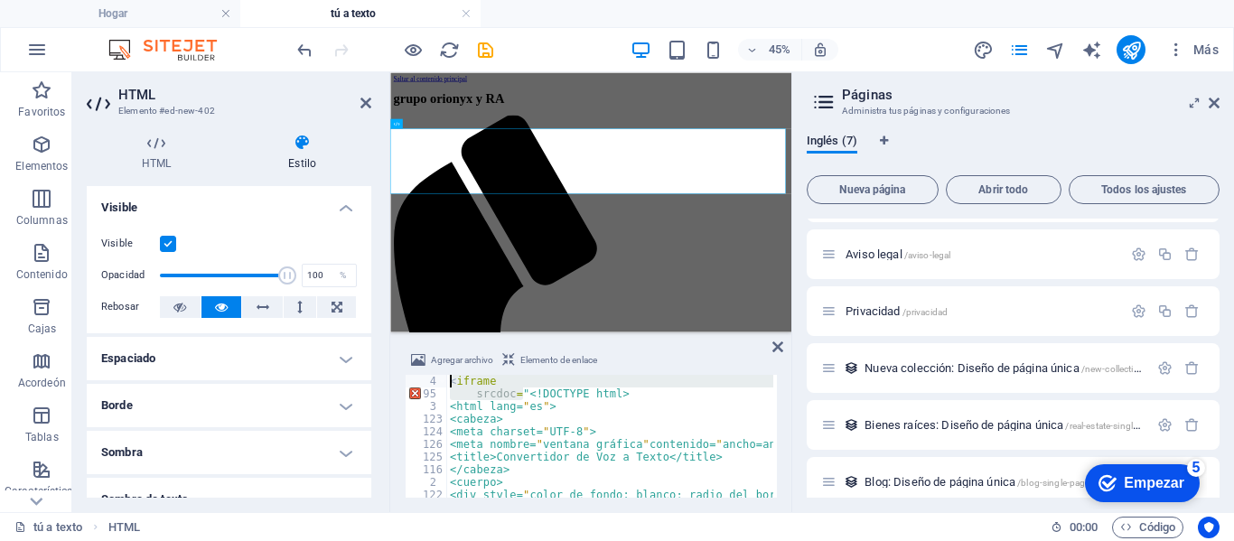
drag, startPoint x: 524, startPoint y: 396, endPoint x: 447, endPoint y: 380, distance: 78.3
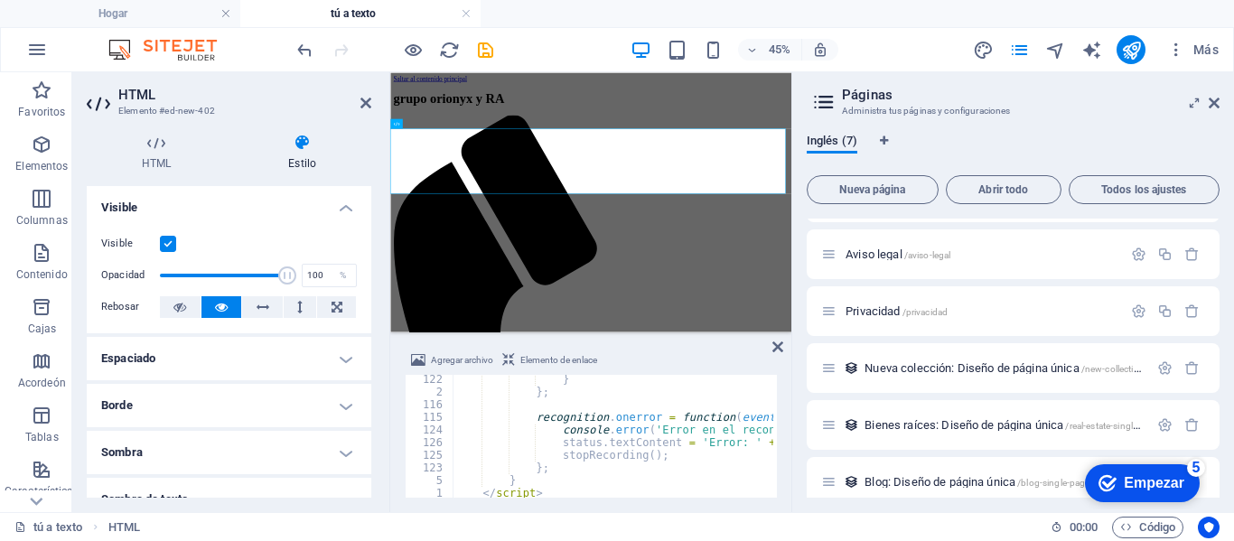
scroll to position [1399, 0]
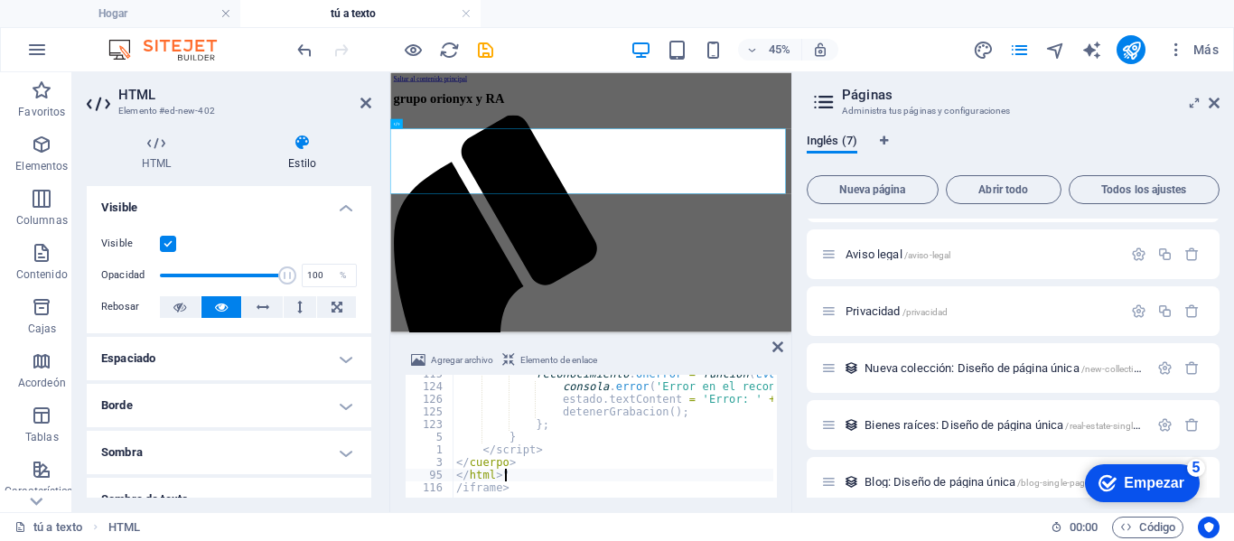
drag, startPoint x: 519, startPoint y: 480, endPoint x: 520, endPoint y: 499, distance: 19.1
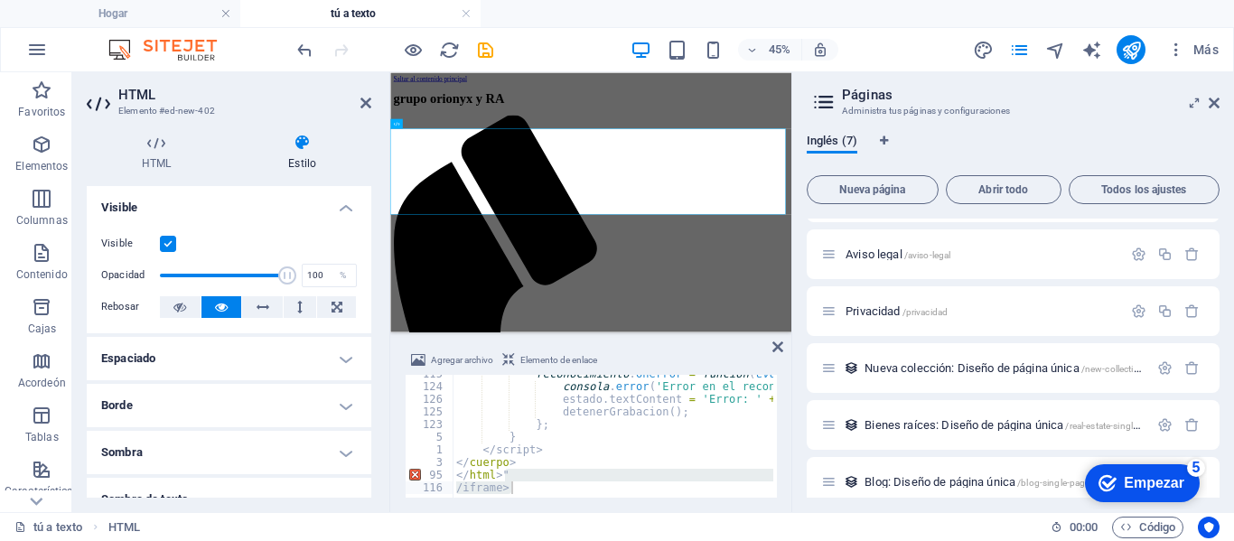
click at [520, 499] on div "Agregar archivo Elemento de enlace </html>" /iframe> 115 124 126 125 123 5 1 3 …" at bounding box center [590, 423] width 401 height 177
click at [523, 486] on div "reconocimiento . onerror = función ( evento ) { consola . error ( 'Error en el …" at bounding box center [613, 436] width 321 height 123
type textarea "/"
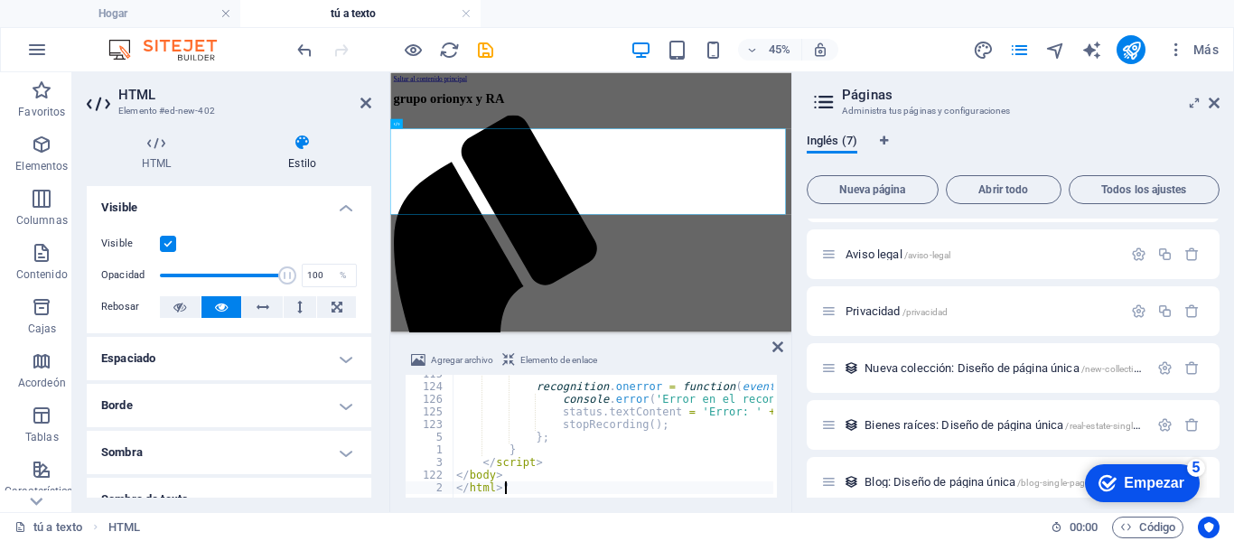
scroll to position [1386, 0]
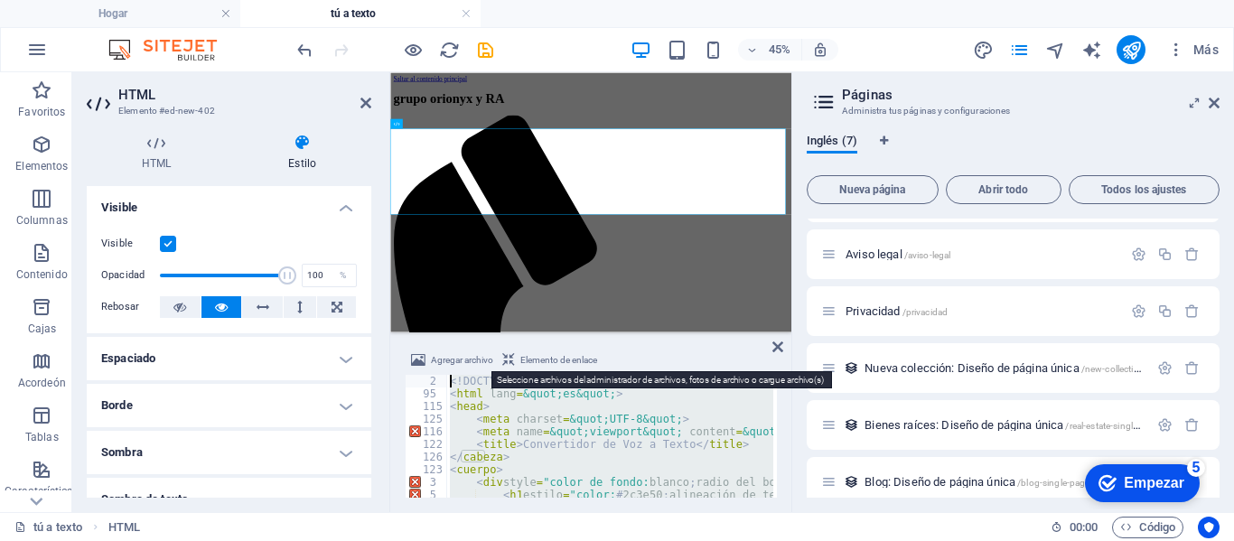
scroll to position [0, 0]
drag, startPoint x: 530, startPoint y: 484, endPoint x: 440, endPoint y: 351, distance: 160.9
click at [440, 351] on div "Agregar archivo Elemento de enlace } 2 95 115 125 116 122 126 123 3 5 124 1 <! …" at bounding box center [591, 424] width 372 height 148
type textarea "<!DOCTYPE html> <html lang=&quot;es&quot;>"
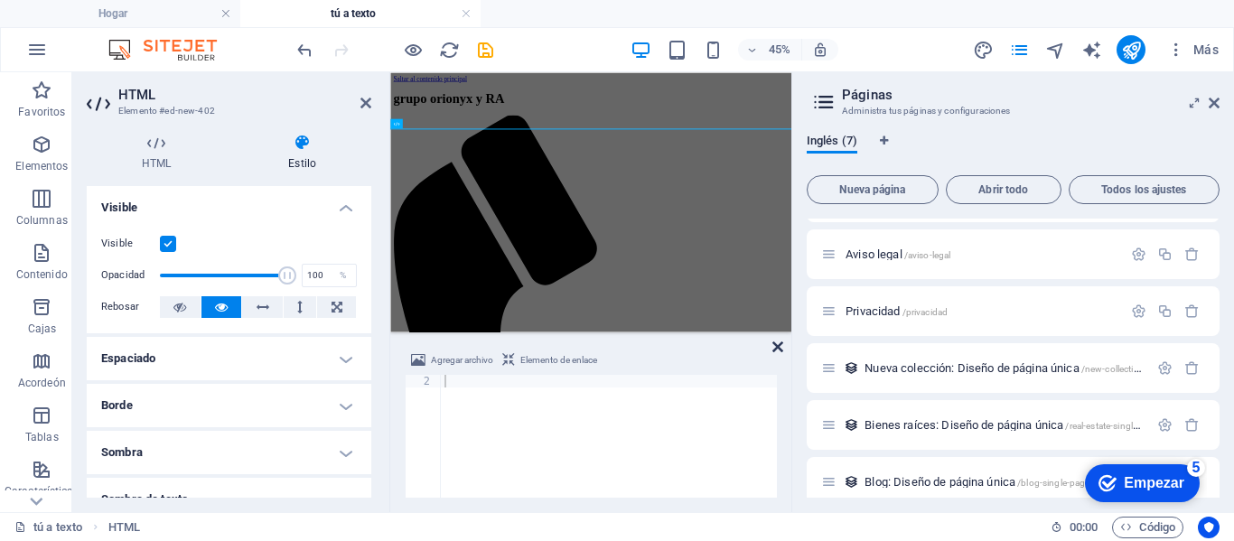
click at [775, 346] on icon at bounding box center [778, 347] width 11 height 14
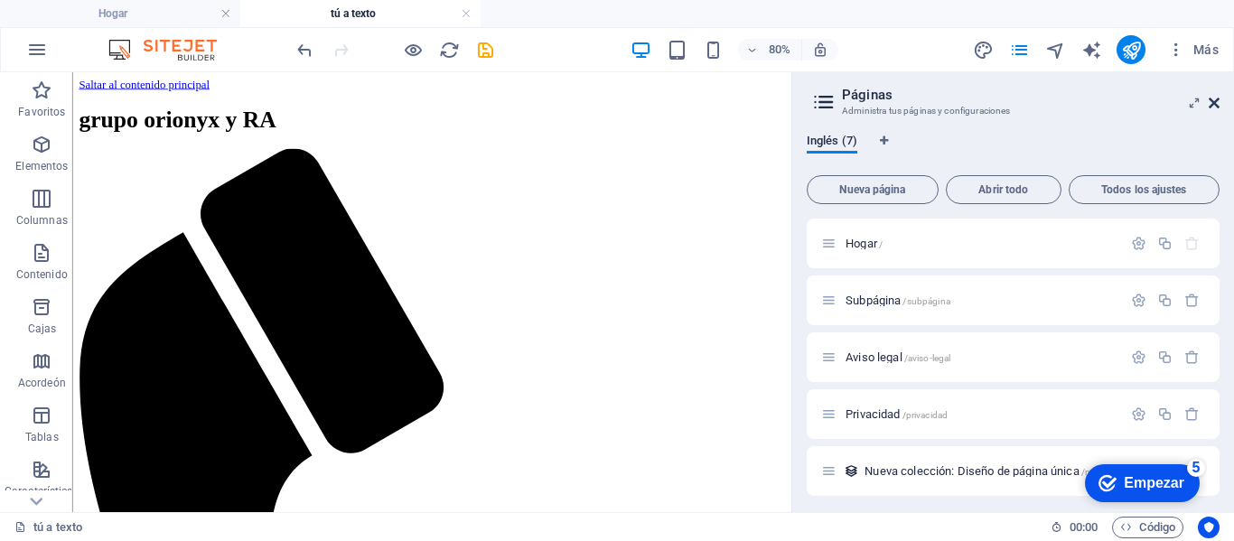
click at [1217, 105] on icon at bounding box center [1214, 103] width 11 height 14
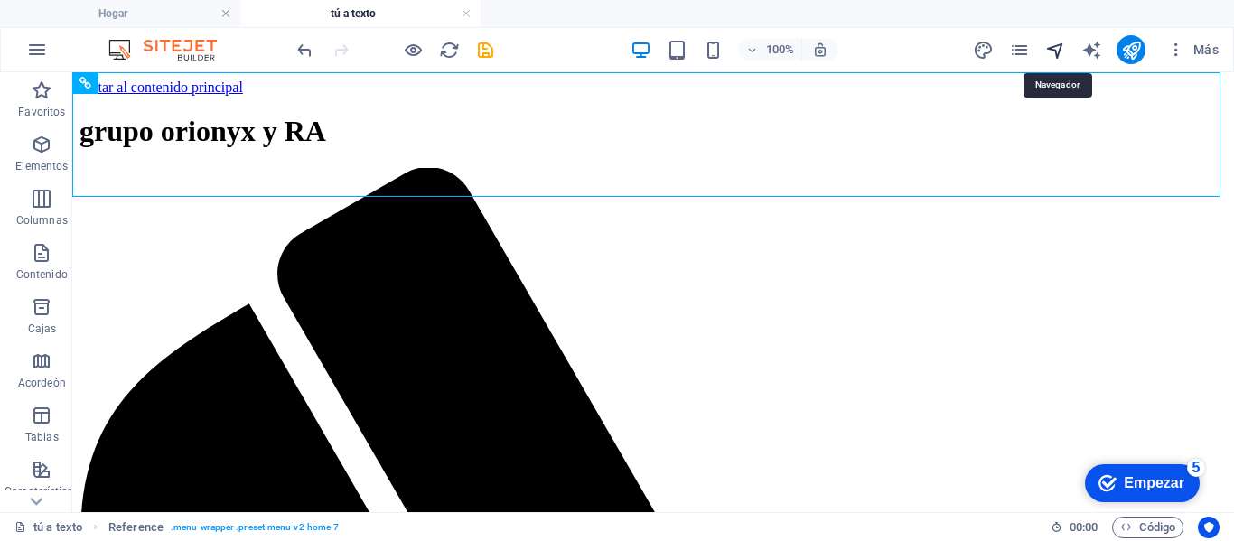
click at [1049, 50] on icon "navegador" at bounding box center [1055, 50] width 21 height 21
select select "16935633-en"
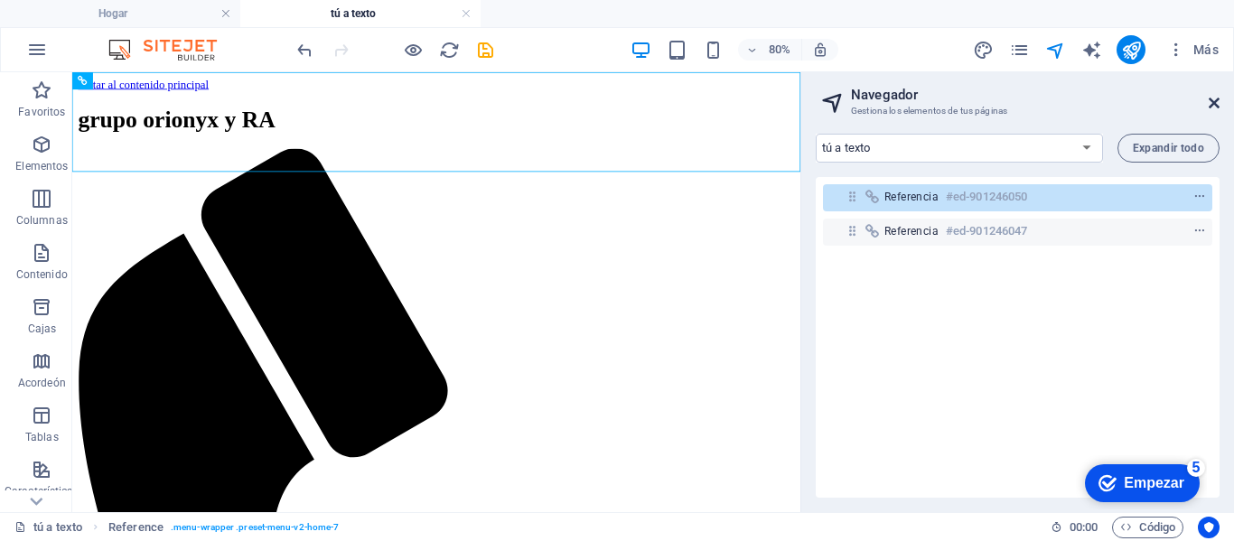
click at [1216, 97] on icon at bounding box center [1214, 103] width 11 height 14
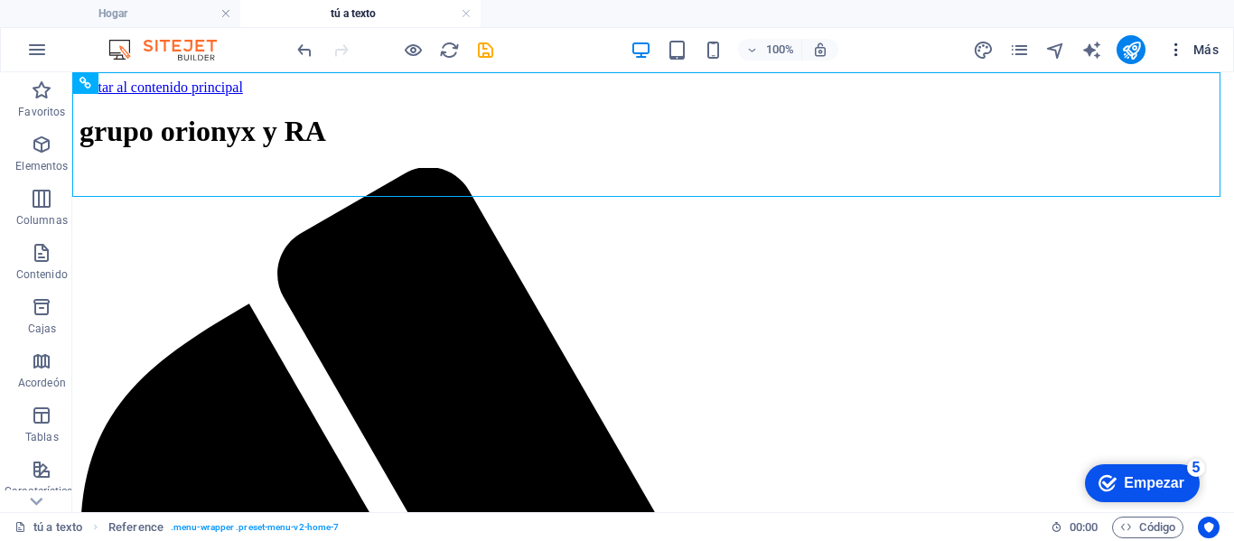
click at [1196, 55] on font "Más" at bounding box center [1206, 49] width 25 height 14
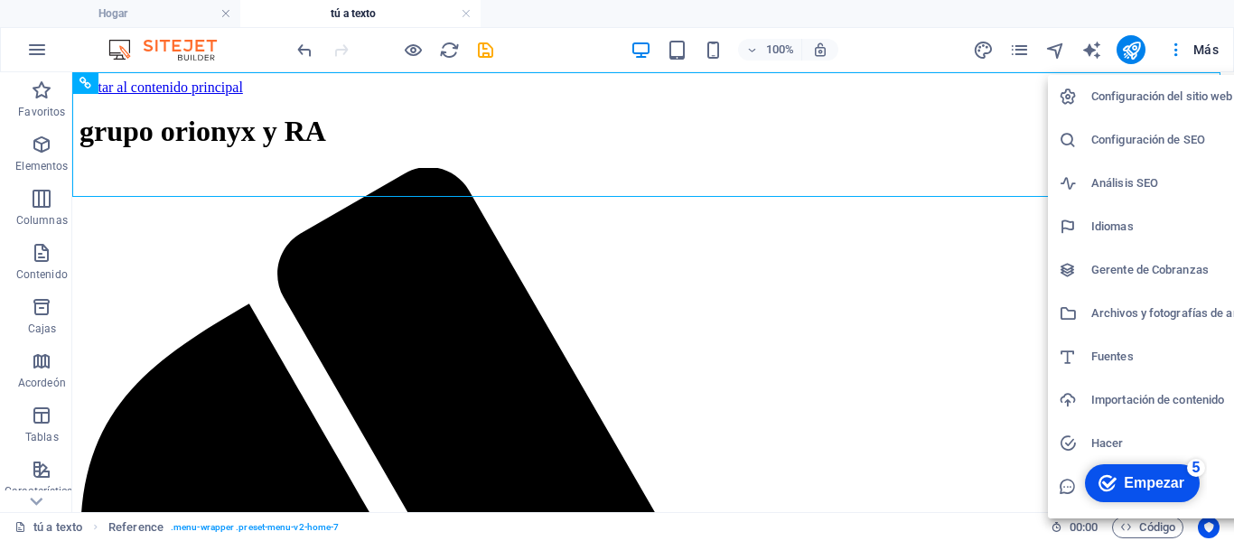
click at [1175, 51] on div at bounding box center [617, 270] width 1234 height 541
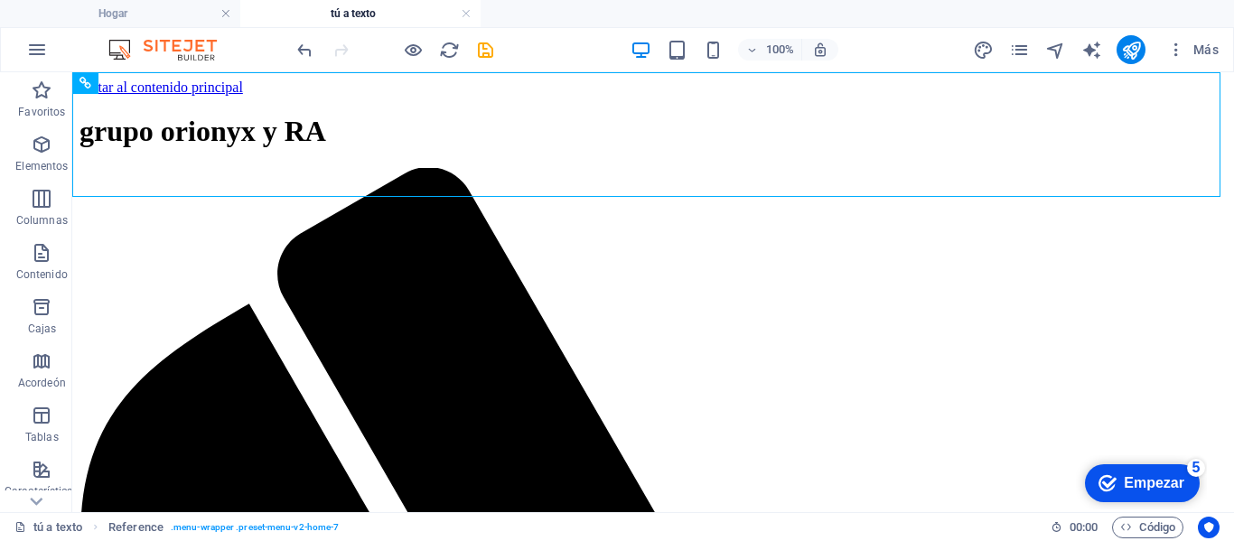
click at [1175, 51] on icon "button" at bounding box center [1176, 50] width 18 height 18
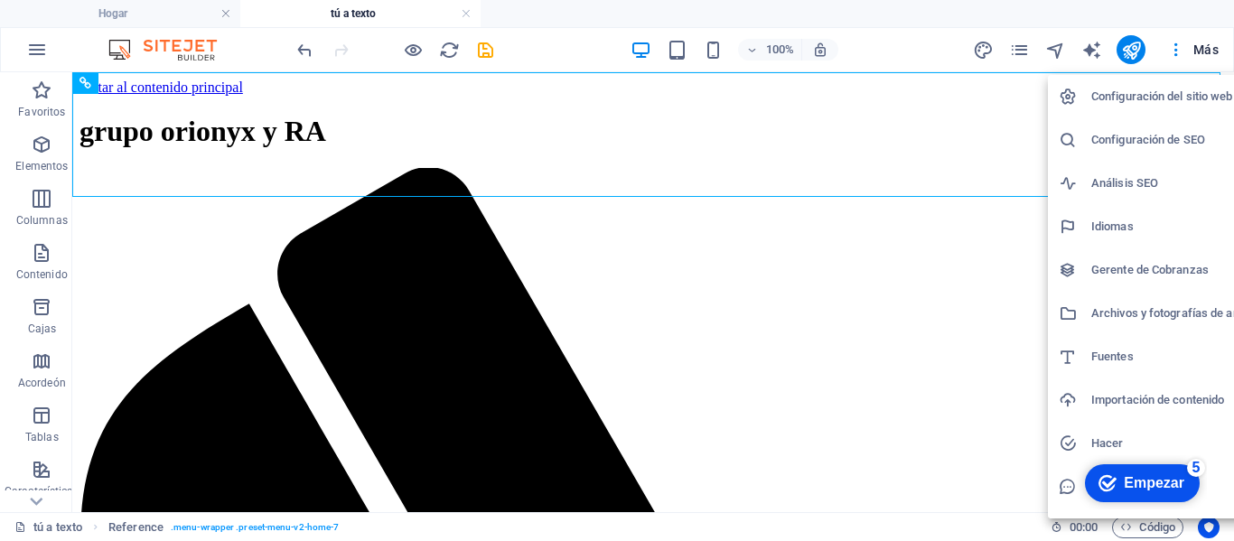
click at [840, 173] on div at bounding box center [617, 270] width 1234 height 541
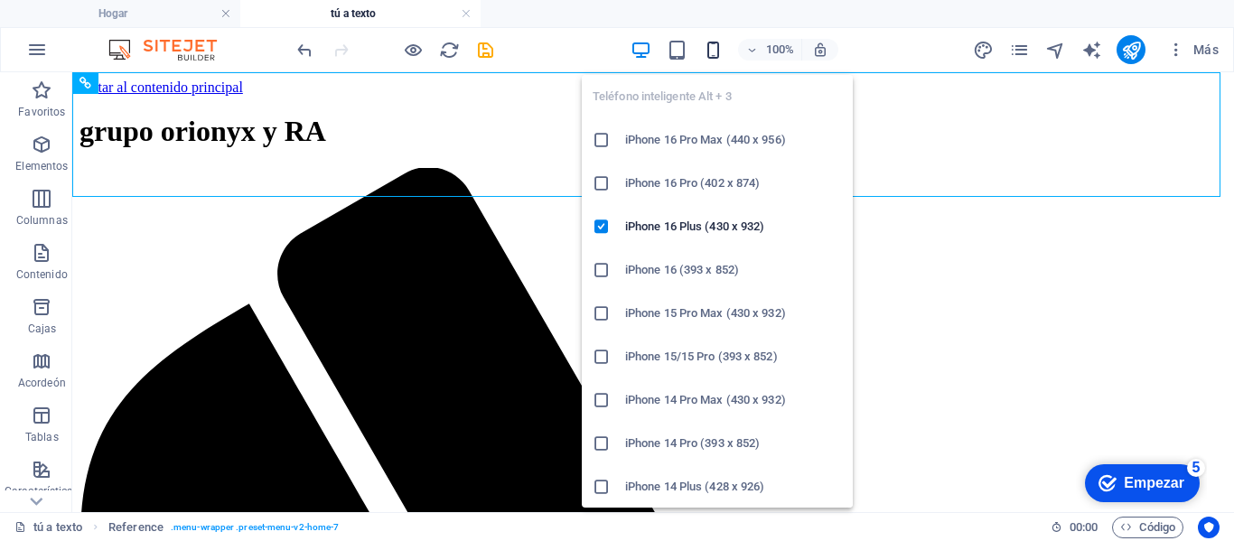
click at [714, 47] on icon "button" at bounding box center [713, 50] width 21 height 21
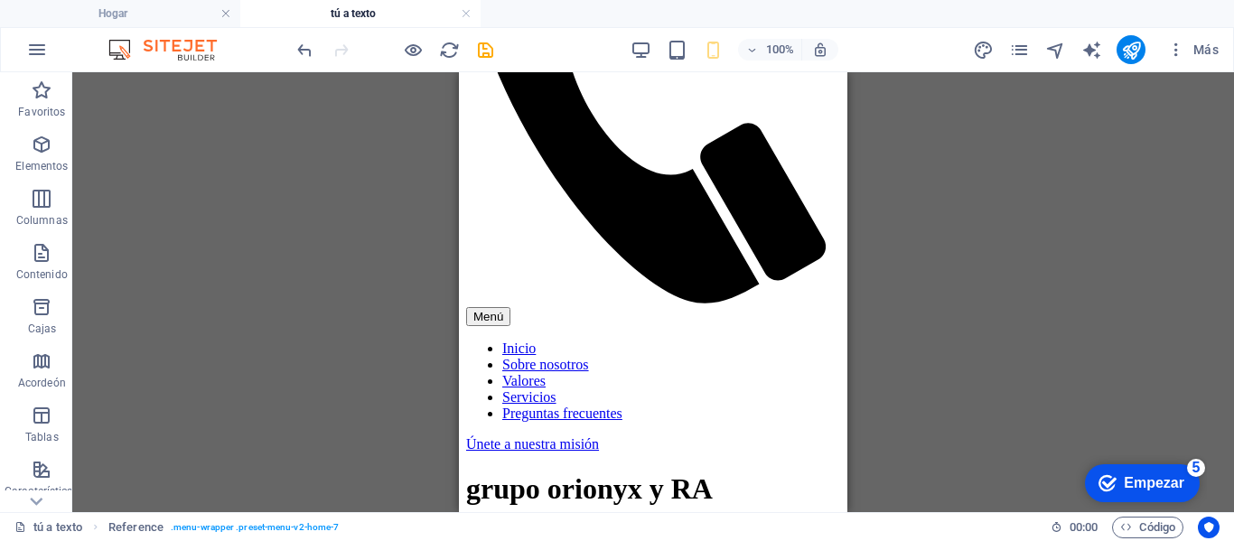
scroll to position [361, 0]
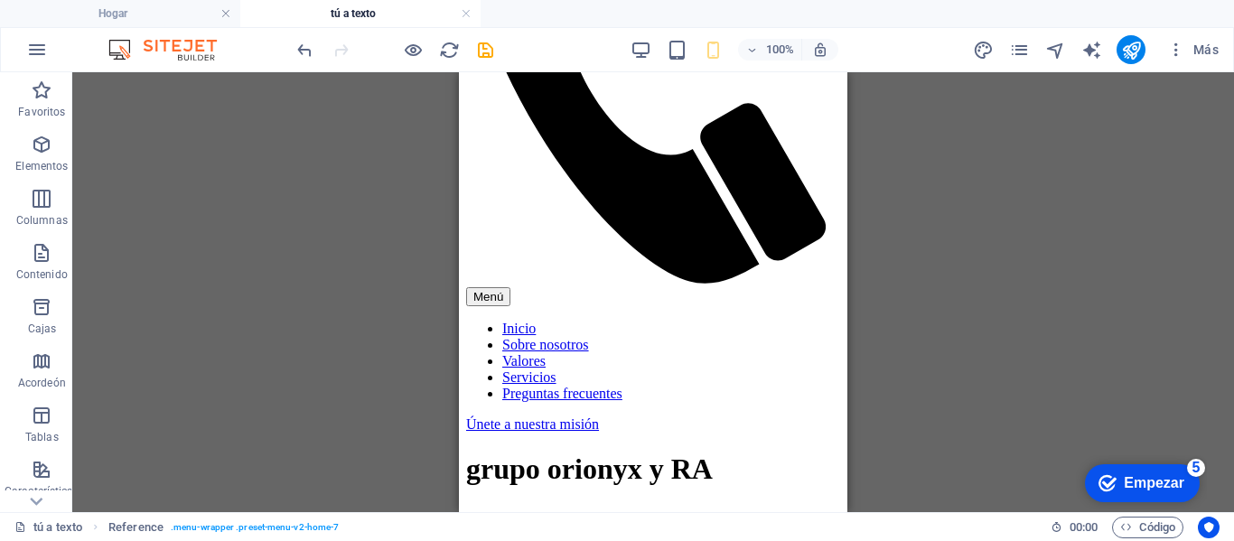
click at [652, 321] on nav "Inicio Sobre nosotros Valores Servicios Preguntas frecuentes" at bounding box center [653, 361] width 374 height 81
click at [651, 321] on nav "Inicio Sobre nosotros Valores Servicios Preguntas frecuentes" at bounding box center [653, 361] width 374 height 81
click at [650, 321] on nav "Inicio Sobre nosotros Valores Servicios Preguntas frecuentes" at bounding box center [653, 361] width 374 height 81
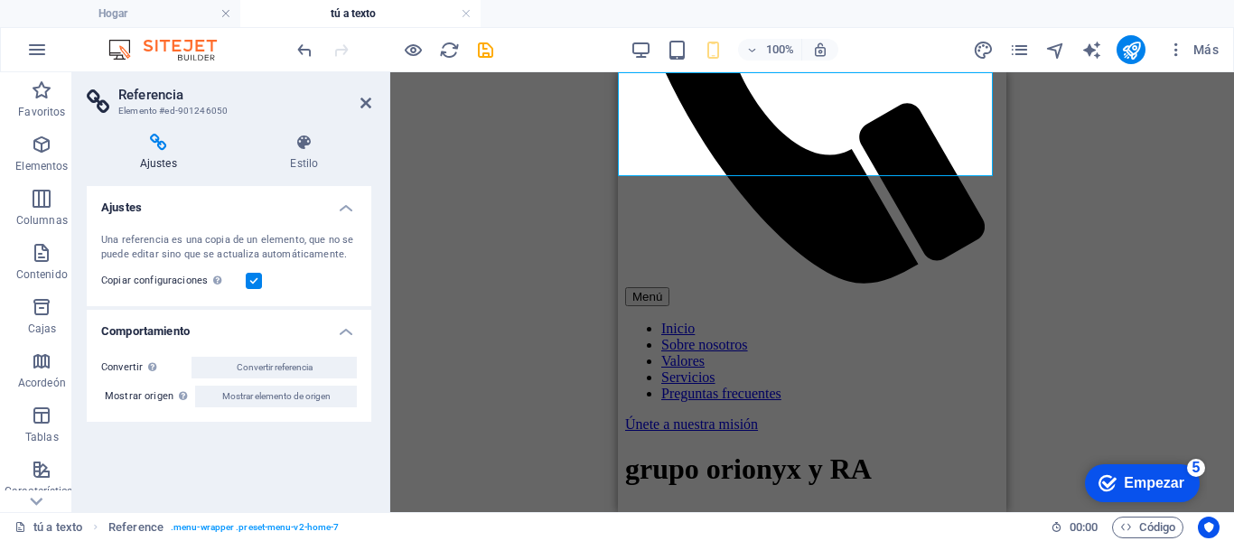
click at [976, 287] on div "Menú" at bounding box center [812, 296] width 374 height 19
click at [924, 321] on nav "Inicio Sobre nosotros Valores Servicios Preguntas frecuentes" at bounding box center [812, 361] width 374 height 81
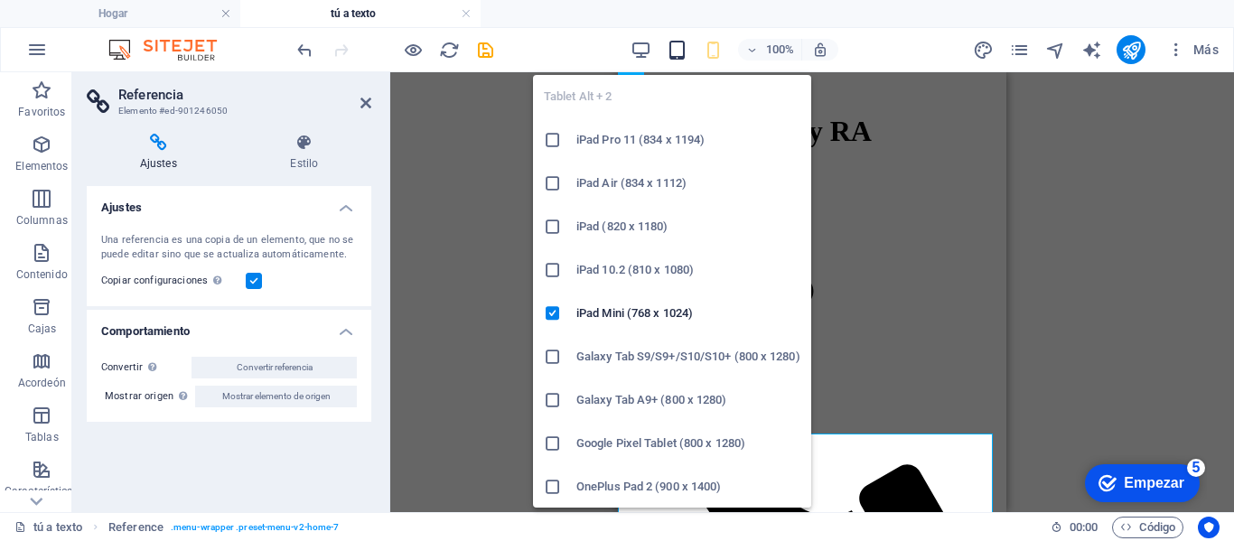
click at [676, 44] on icon "button" at bounding box center [677, 50] width 21 height 21
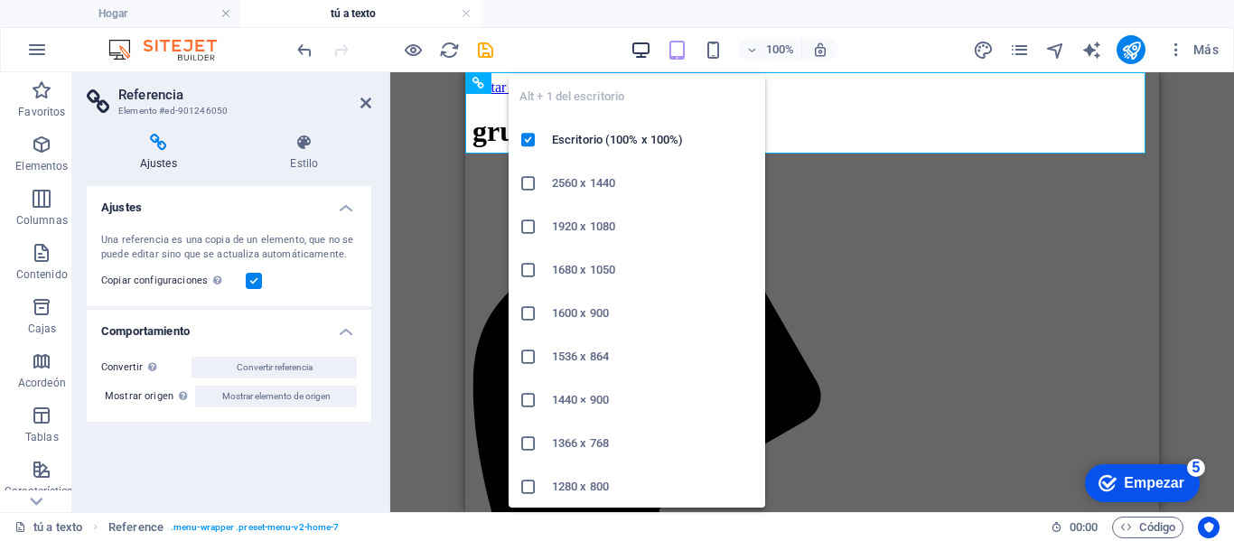
click at [643, 44] on icon "button" at bounding box center [641, 50] width 21 height 21
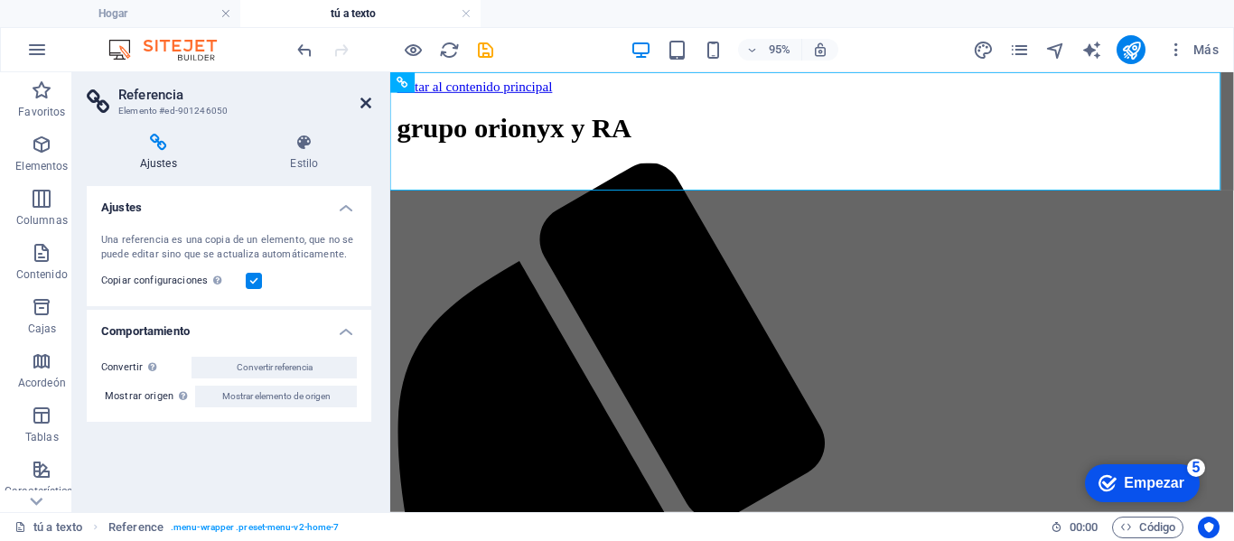
click at [363, 97] on icon at bounding box center [366, 103] width 11 height 14
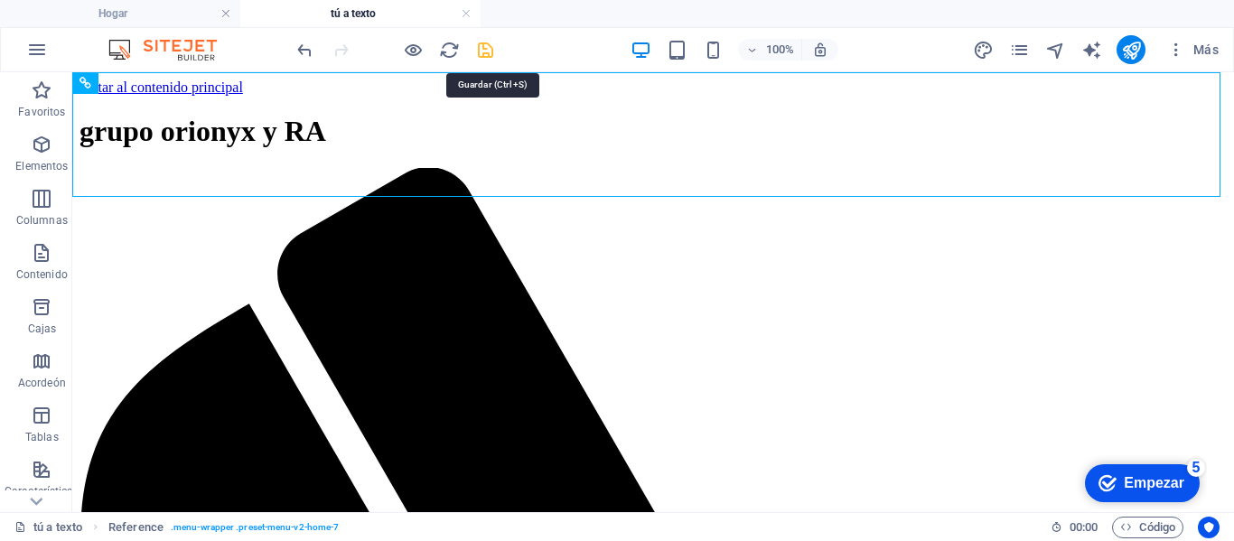
click at [479, 45] on icon "ahorrar" at bounding box center [485, 50] width 21 height 21
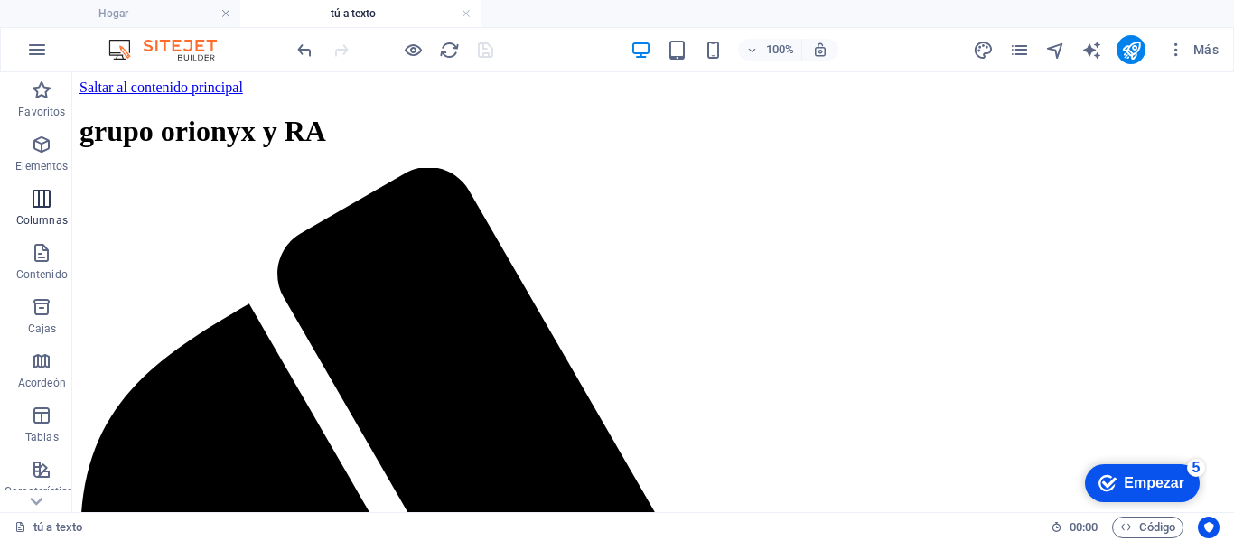
click at [33, 206] on icon "button" at bounding box center [42, 199] width 22 height 22
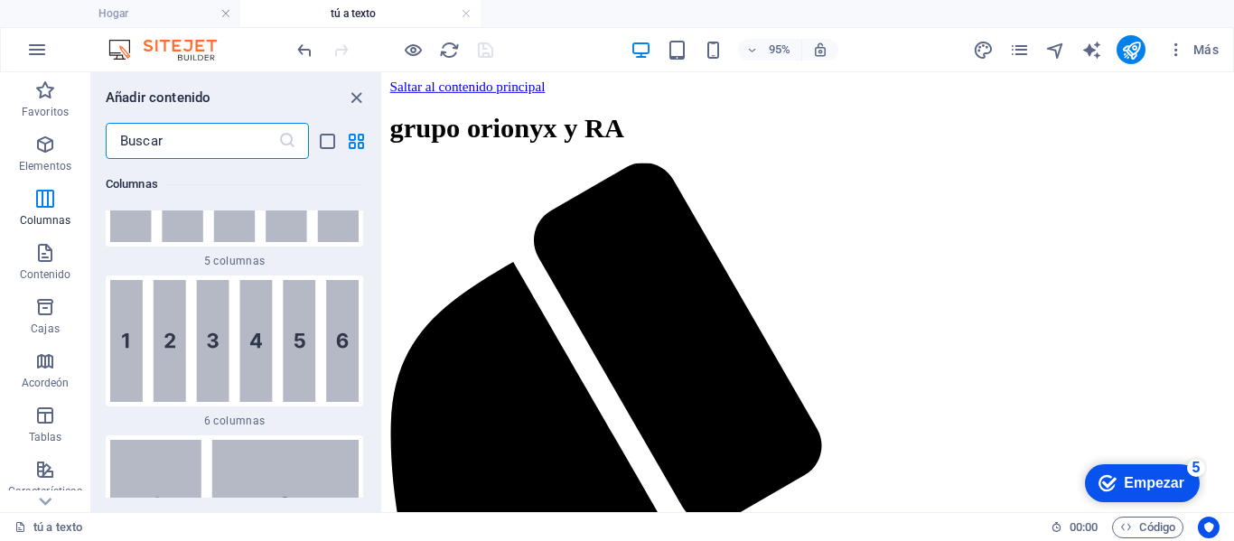
scroll to position [1856, 0]
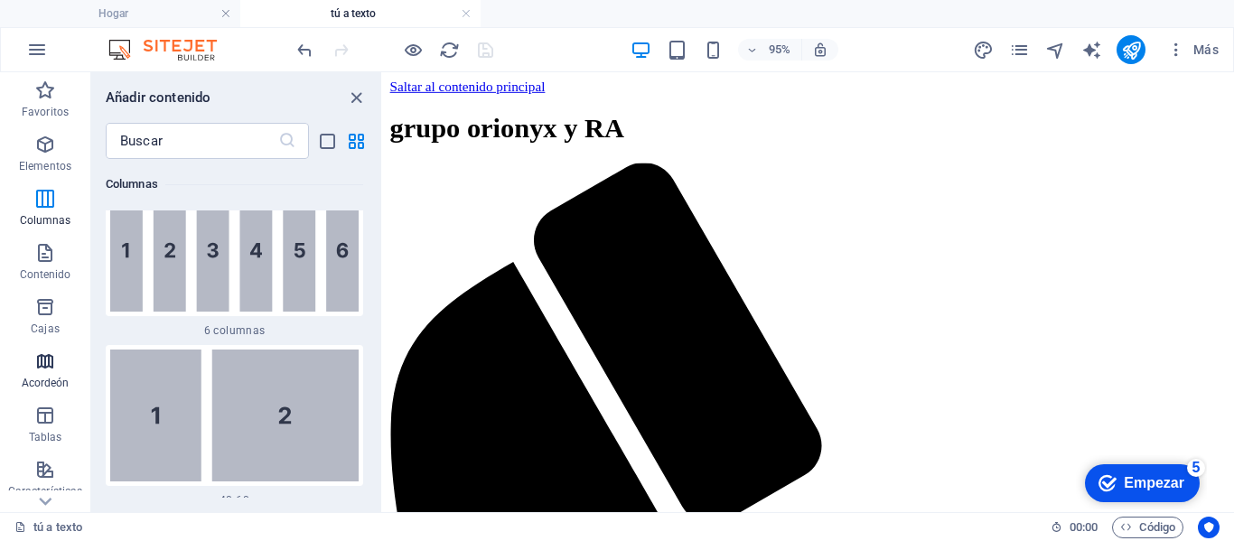
click at [42, 374] on span "Acordeón" at bounding box center [45, 372] width 90 height 43
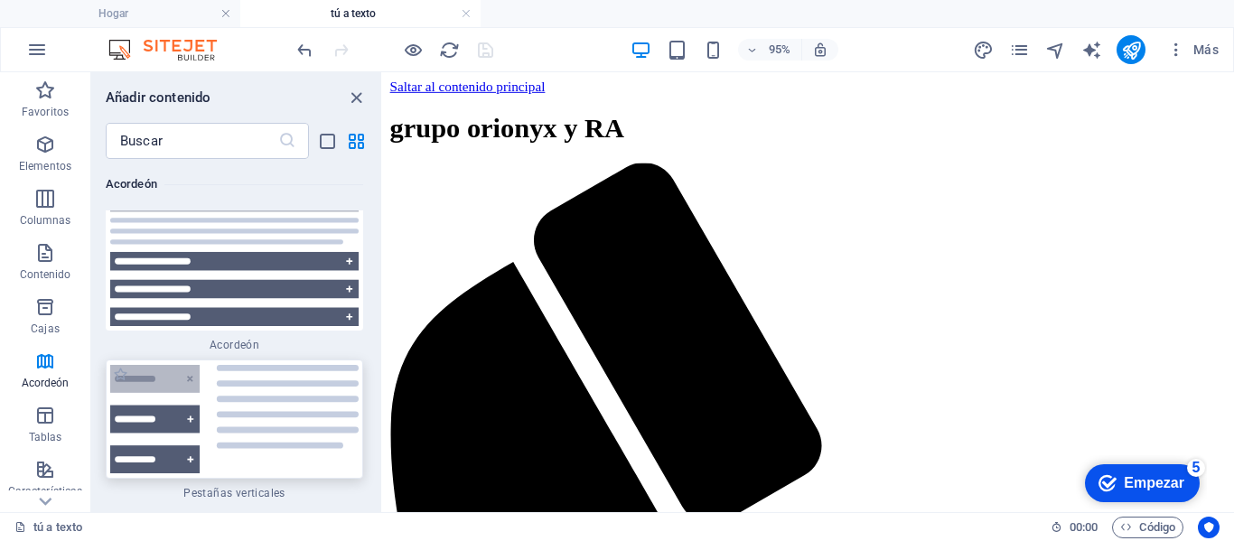
scroll to position [11406, 0]
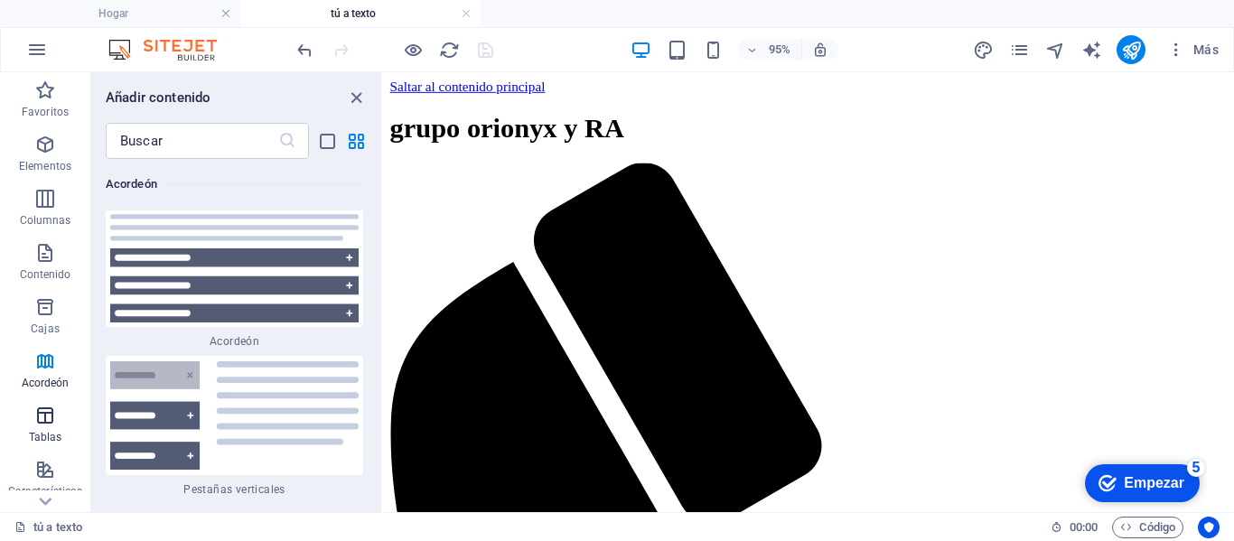
click at [58, 414] on span "Tablas" at bounding box center [45, 426] width 90 height 43
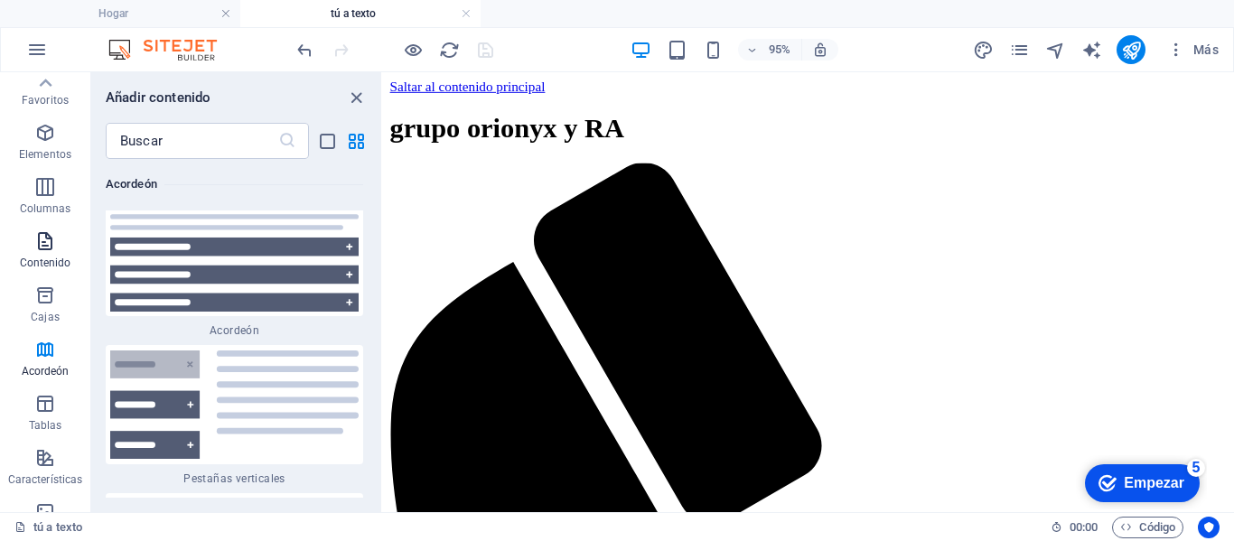
scroll to position [0, 0]
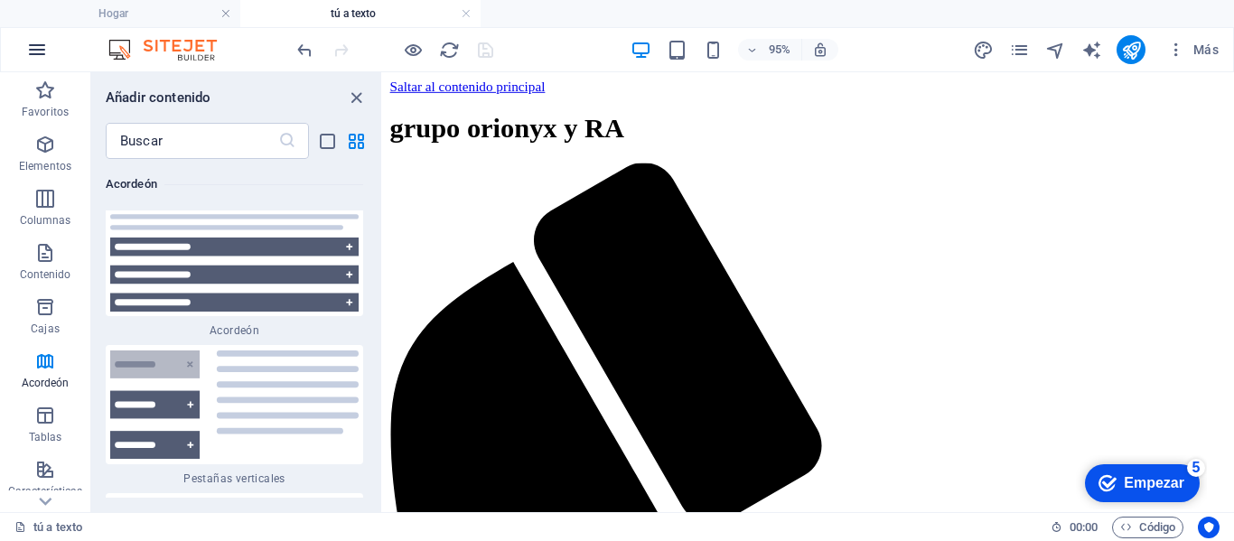
click at [41, 43] on icon "button" at bounding box center [37, 50] width 22 height 22
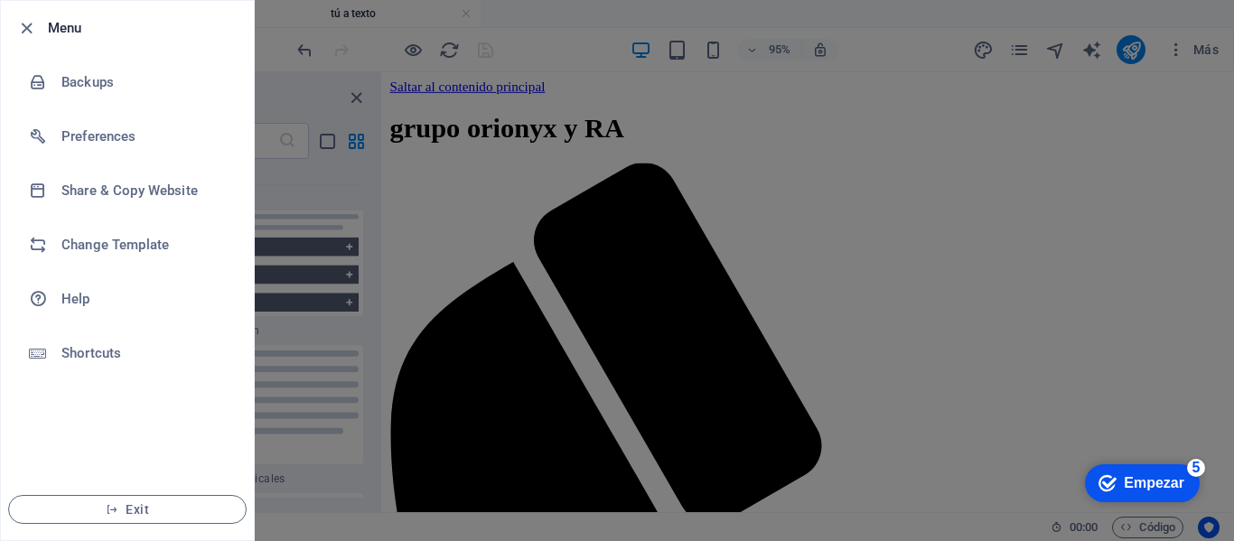
click at [278, 175] on div at bounding box center [617, 270] width 1234 height 541
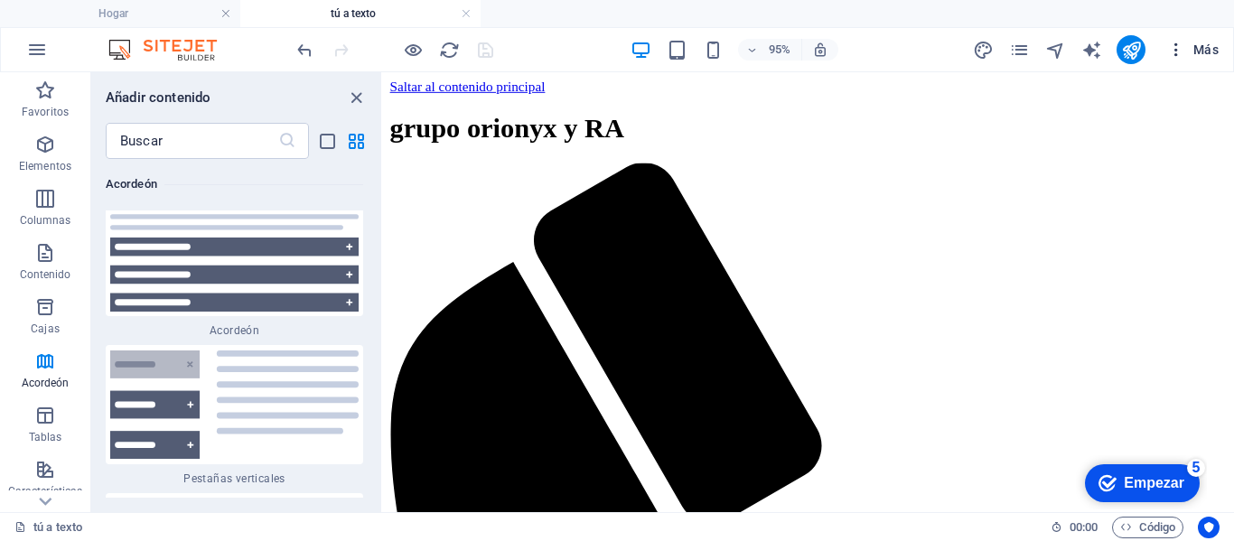
click at [1188, 52] on span "Más" at bounding box center [1193, 50] width 52 height 18
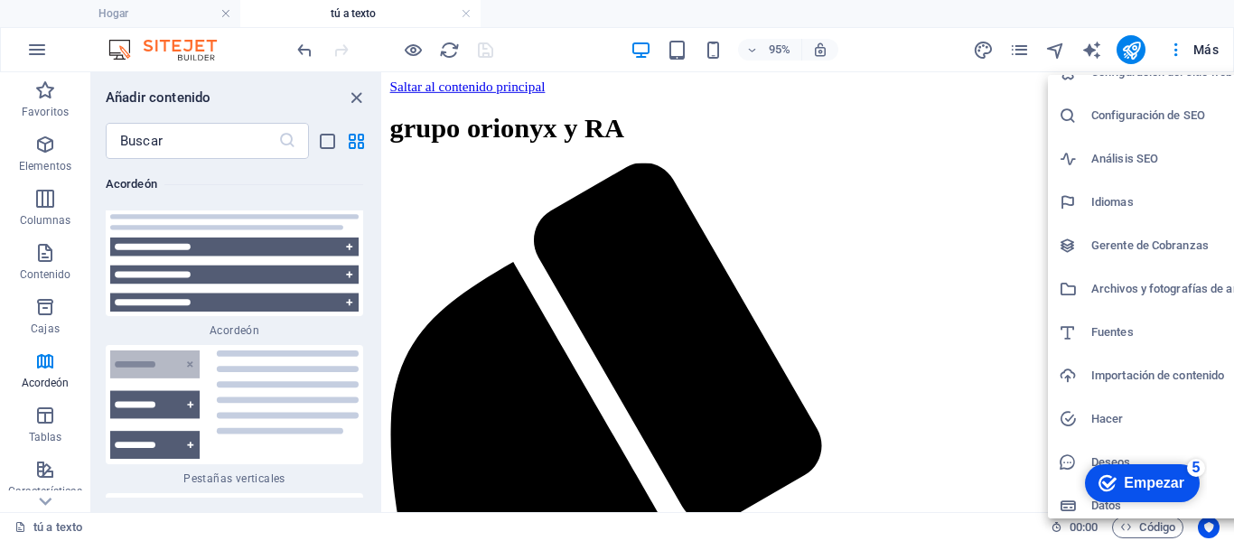
scroll to position [33, 0]
